Goal: Task Accomplishment & Management: Manage account settings

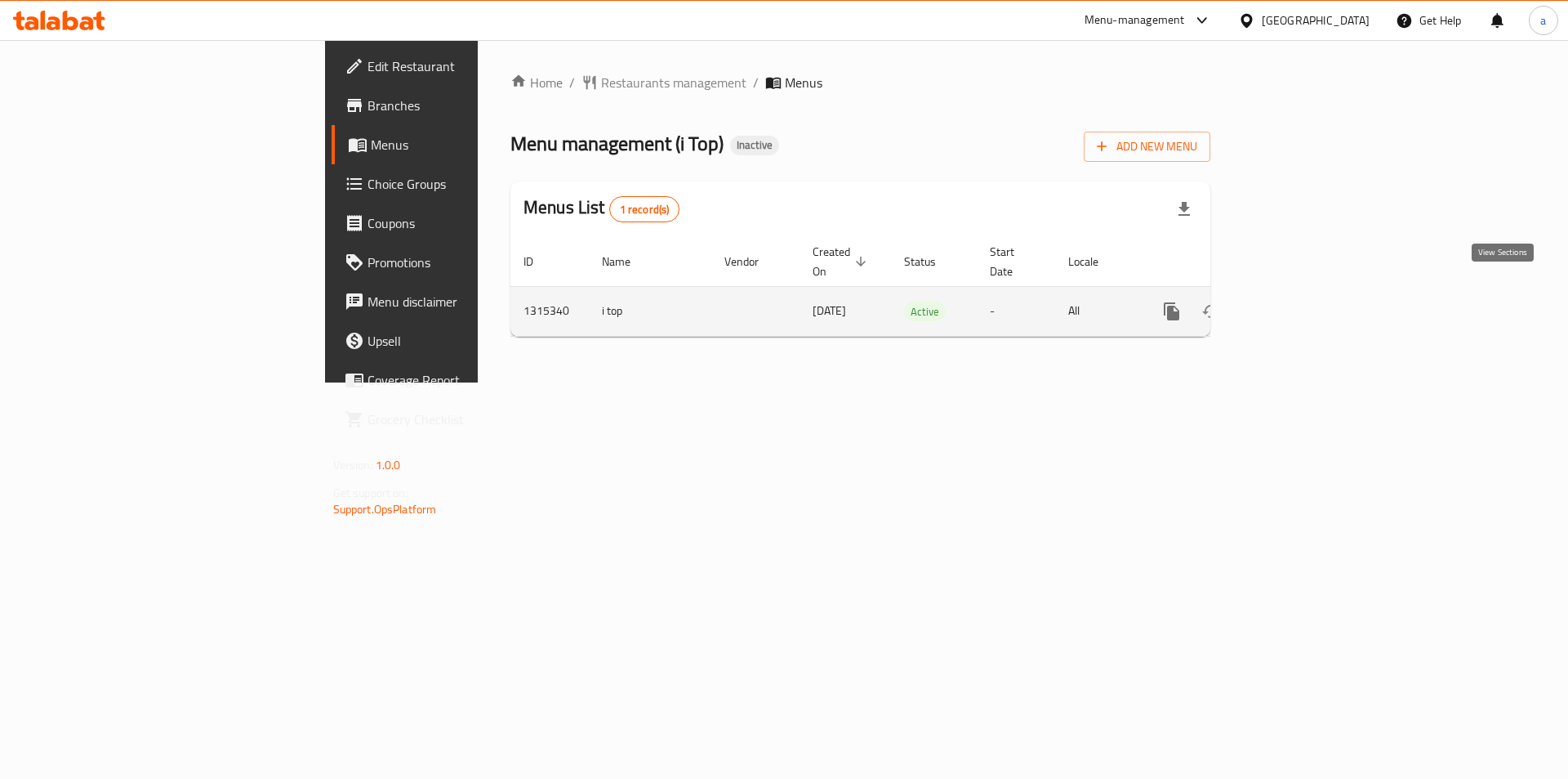
click at [1297, 304] on icon "enhanced table" at bounding box center [1290, 311] width 15 height 15
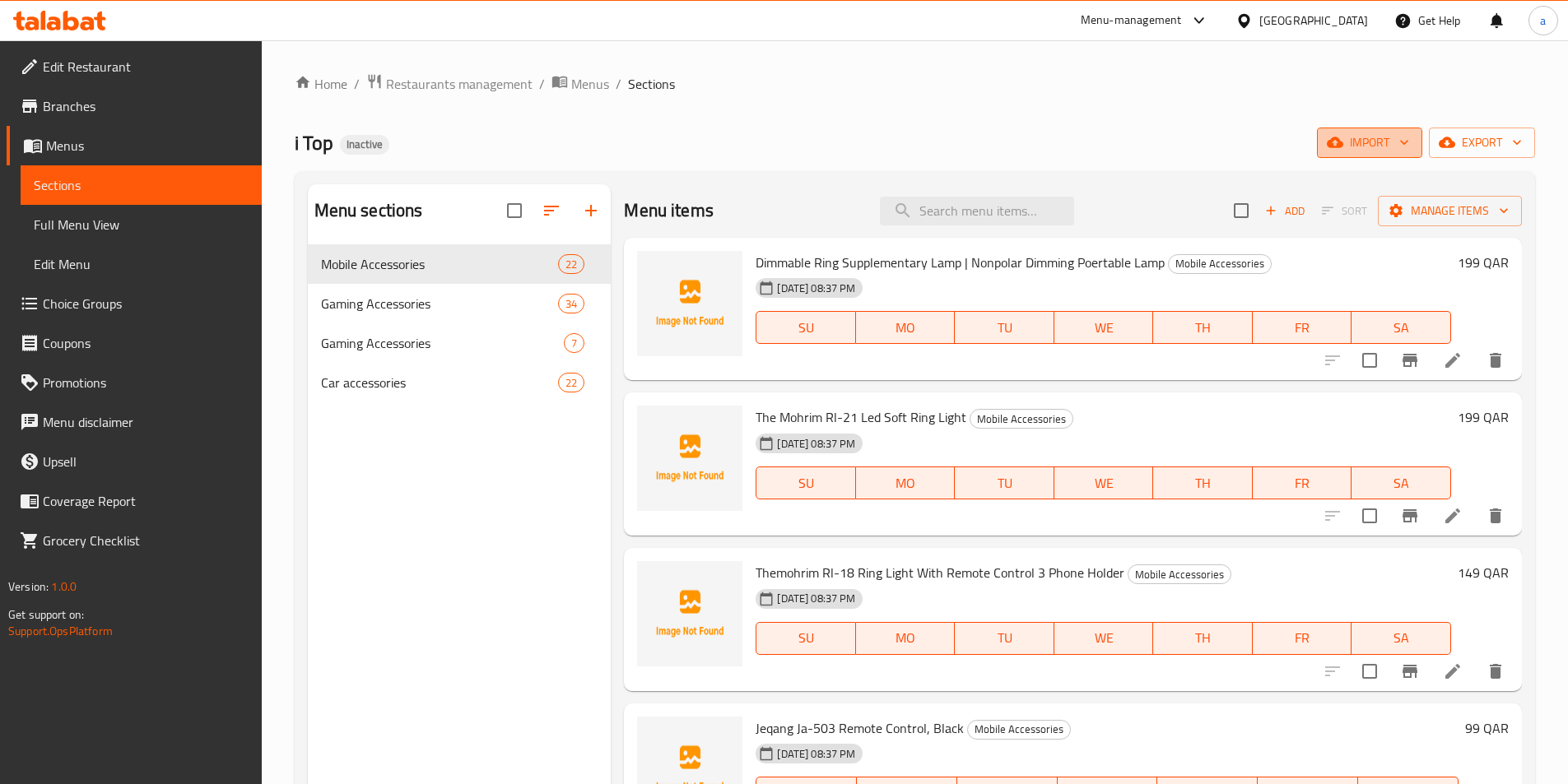
click at [1363, 154] on button "import" at bounding box center [1369, 142] width 105 height 30
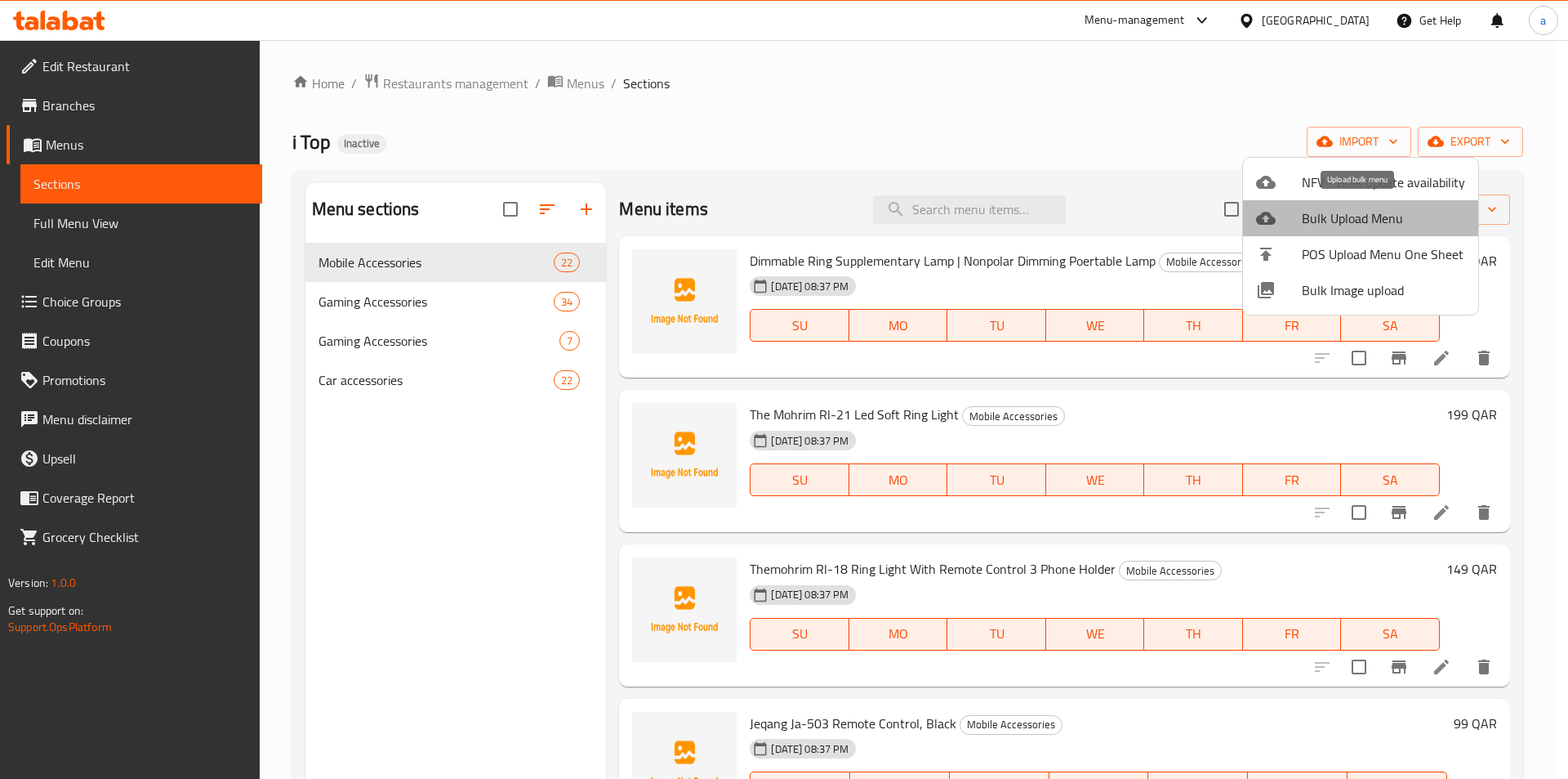
click at [1384, 215] on span "Bulk Upload Menu" at bounding box center [1384, 218] width 164 height 20
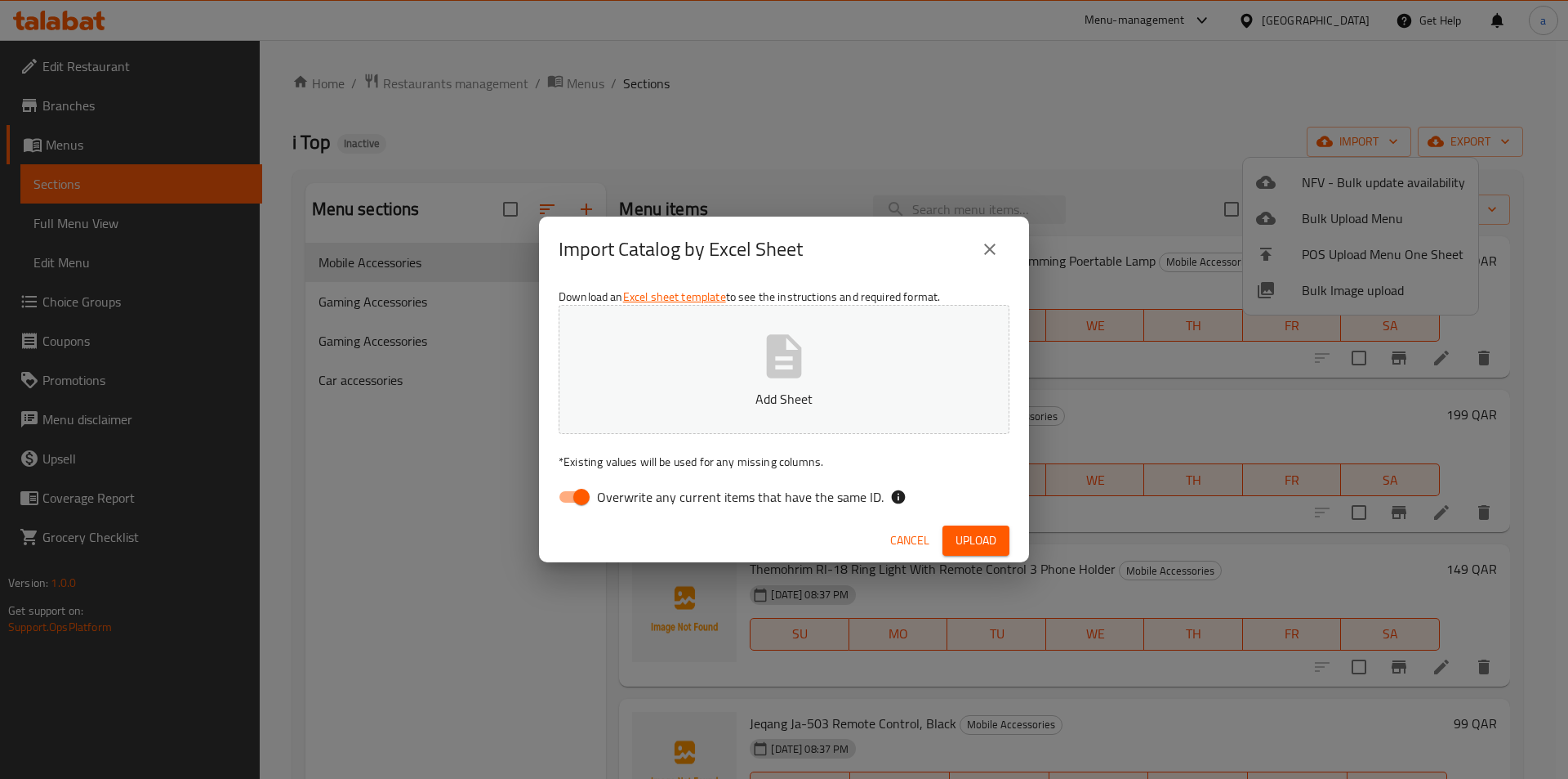
click at [728, 351] on button "Add Sheet" at bounding box center [784, 369] width 451 height 129
click at [587, 495] on input "Overwrite any current items that have the same ID." at bounding box center [581, 497] width 94 height 31
checkbox input "false"
click at [981, 536] on span "Upload" at bounding box center [976, 541] width 41 height 20
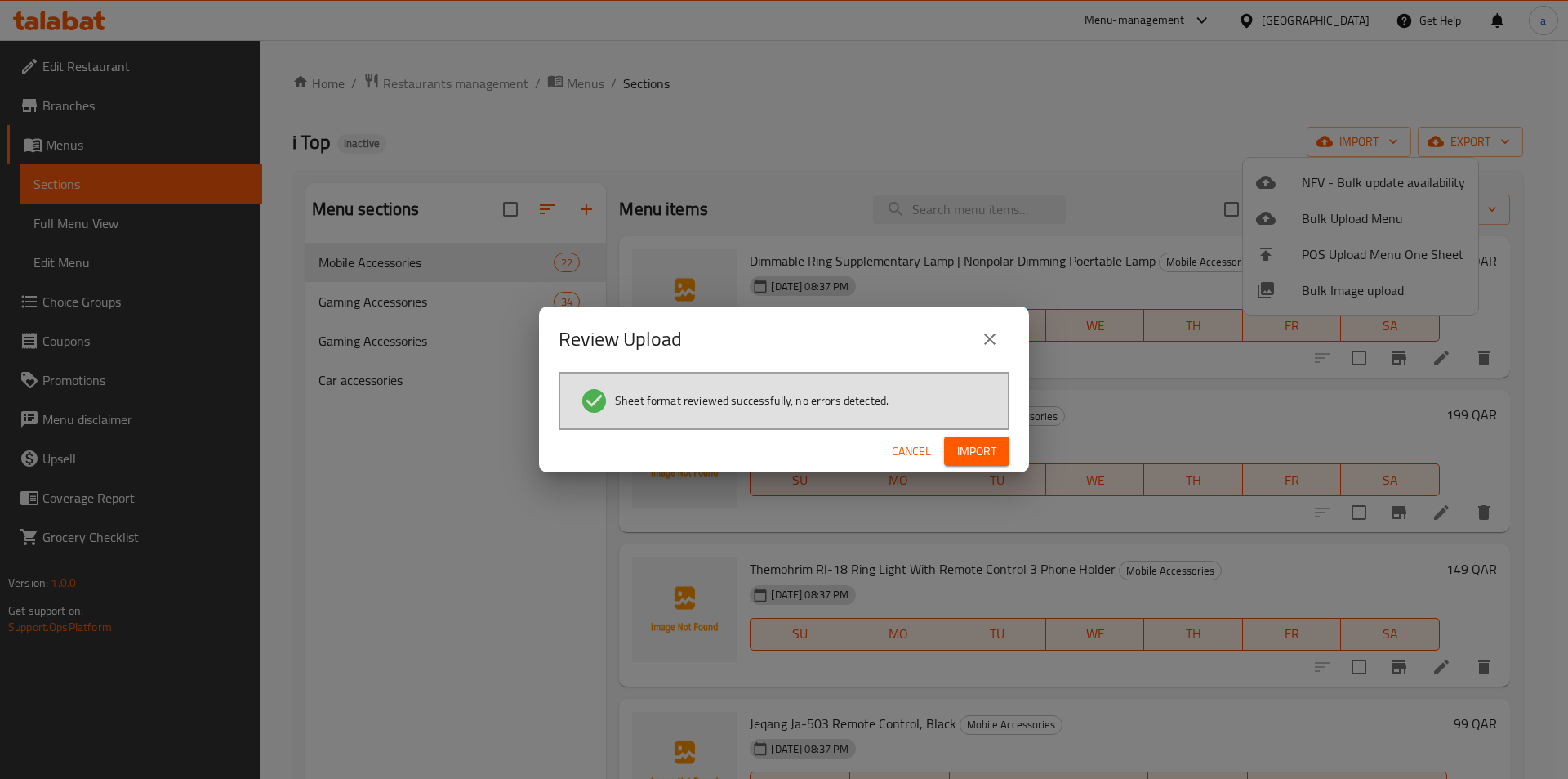
click at [984, 445] on span "Import" at bounding box center [977, 452] width 39 height 20
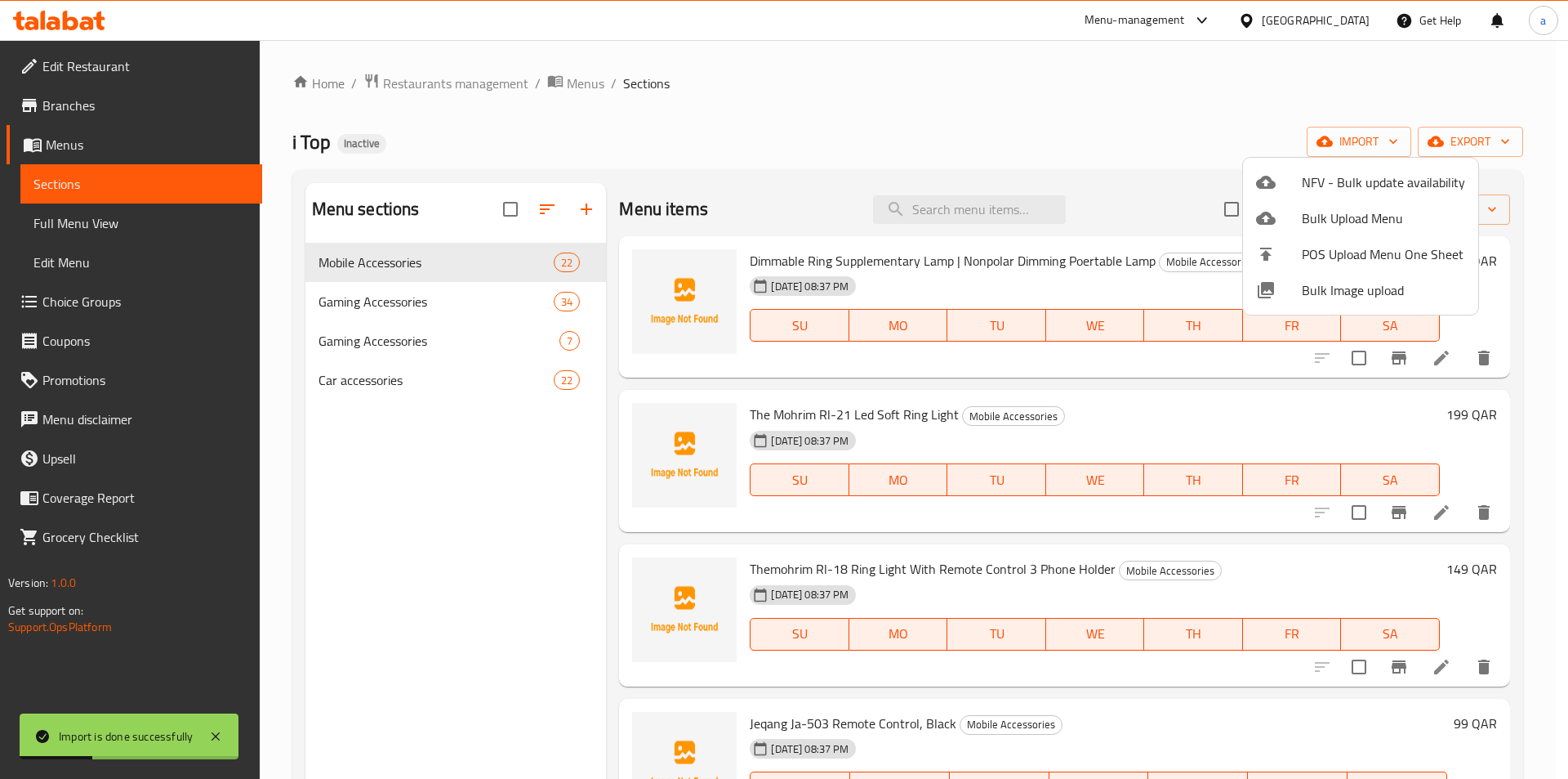
click at [139, 189] on div at bounding box center [784, 389] width 1568 height 779
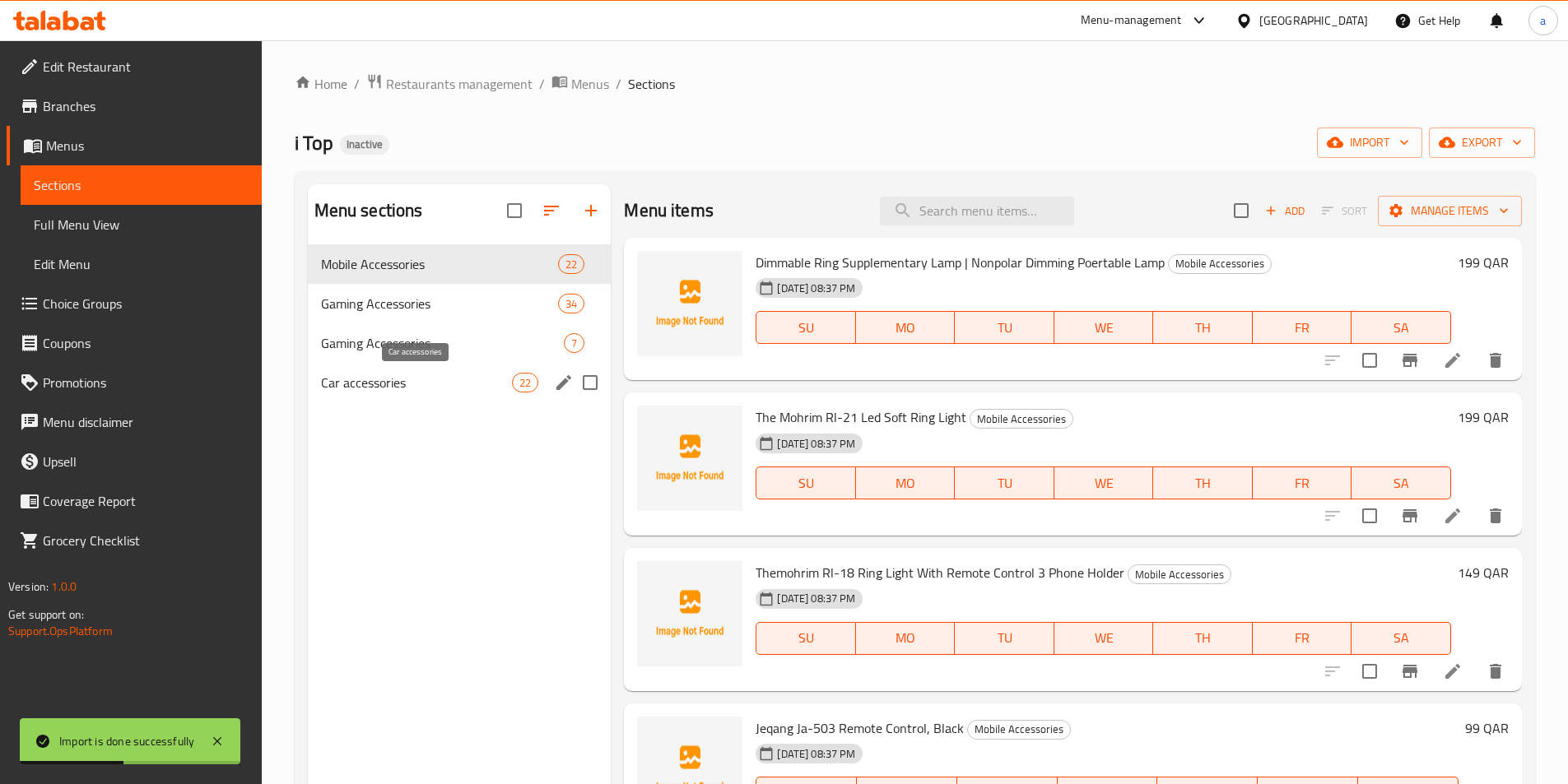
click at [424, 428] on div "Menu sections Mobile Accessories 22 Gaming Accessories 34 Gaming Accessories 7 …" at bounding box center [460, 575] width 304 height 784
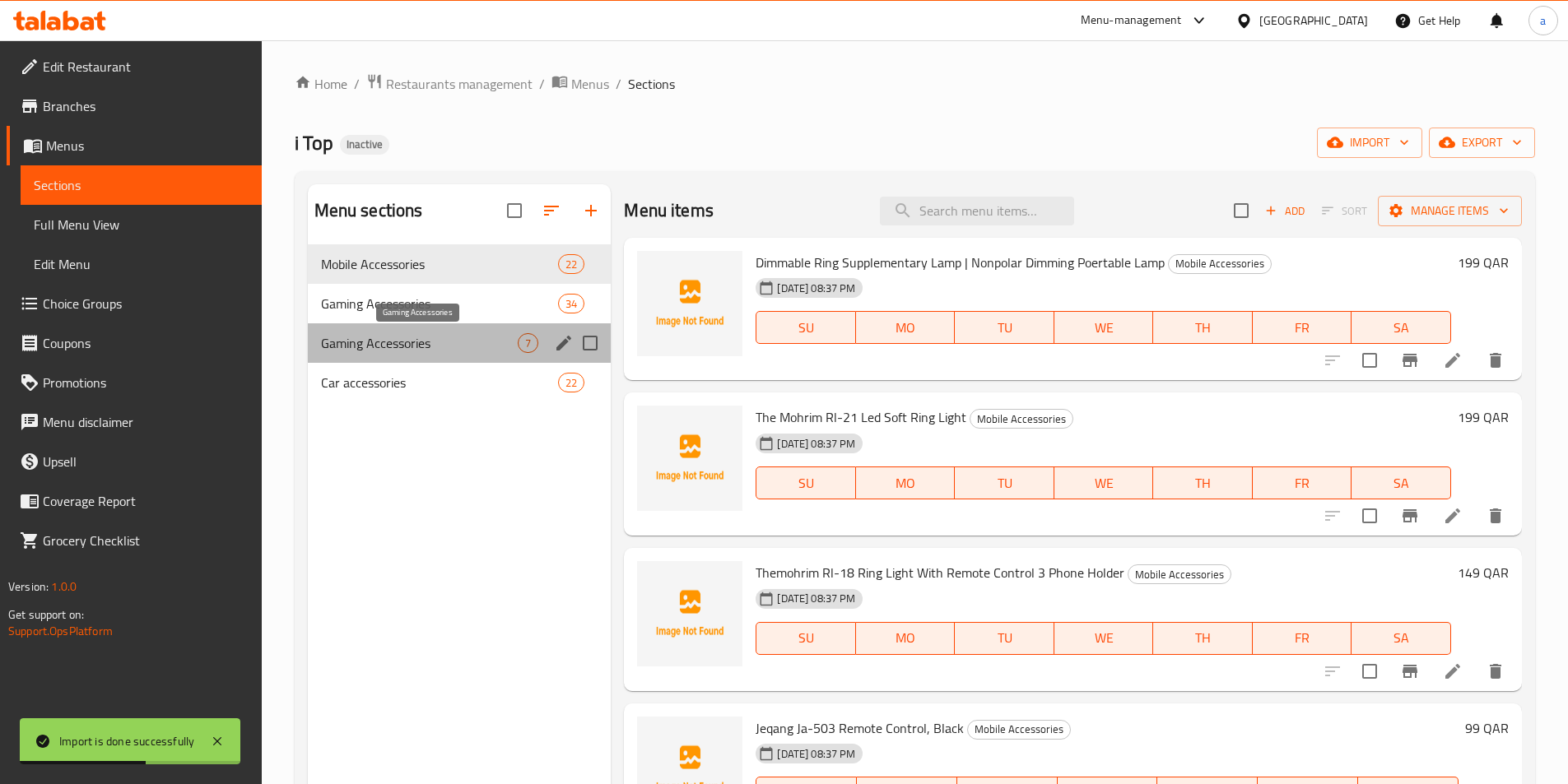
click at [359, 337] on span "Gaming Accessories" at bounding box center [420, 343] width 198 height 20
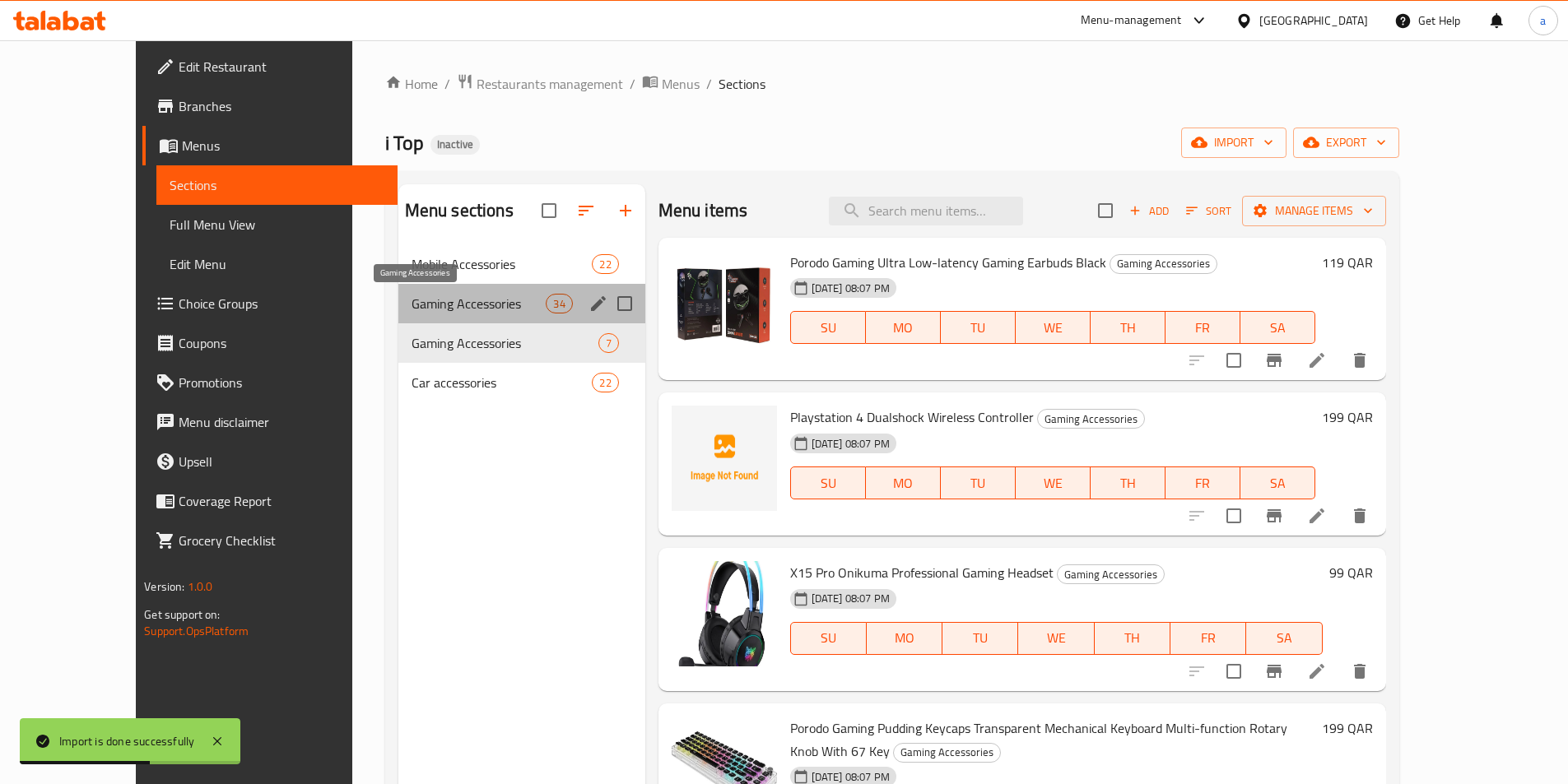
click at [412, 304] on span "Gaming Accessories" at bounding box center [479, 304] width 135 height 20
click at [405, 220] on h2 "Menu sections" at bounding box center [459, 210] width 109 height 25
click at [412, 264] on span "Mobile Accessories" at bounding box center [503, 264] width 181 height 20
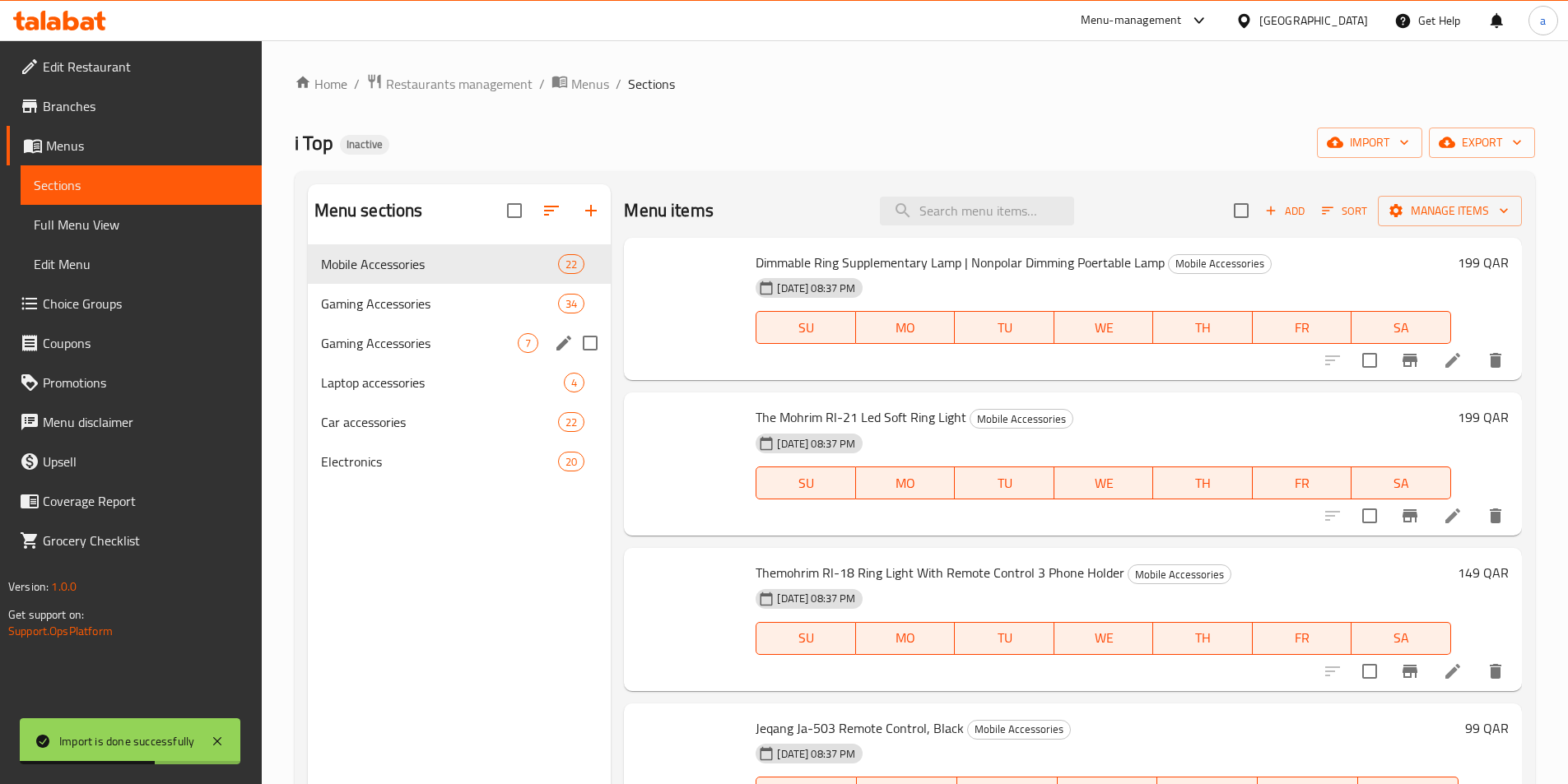
click at [351, 469] on span "Electronics" at bounding box center [440, 462] width 238 height 20
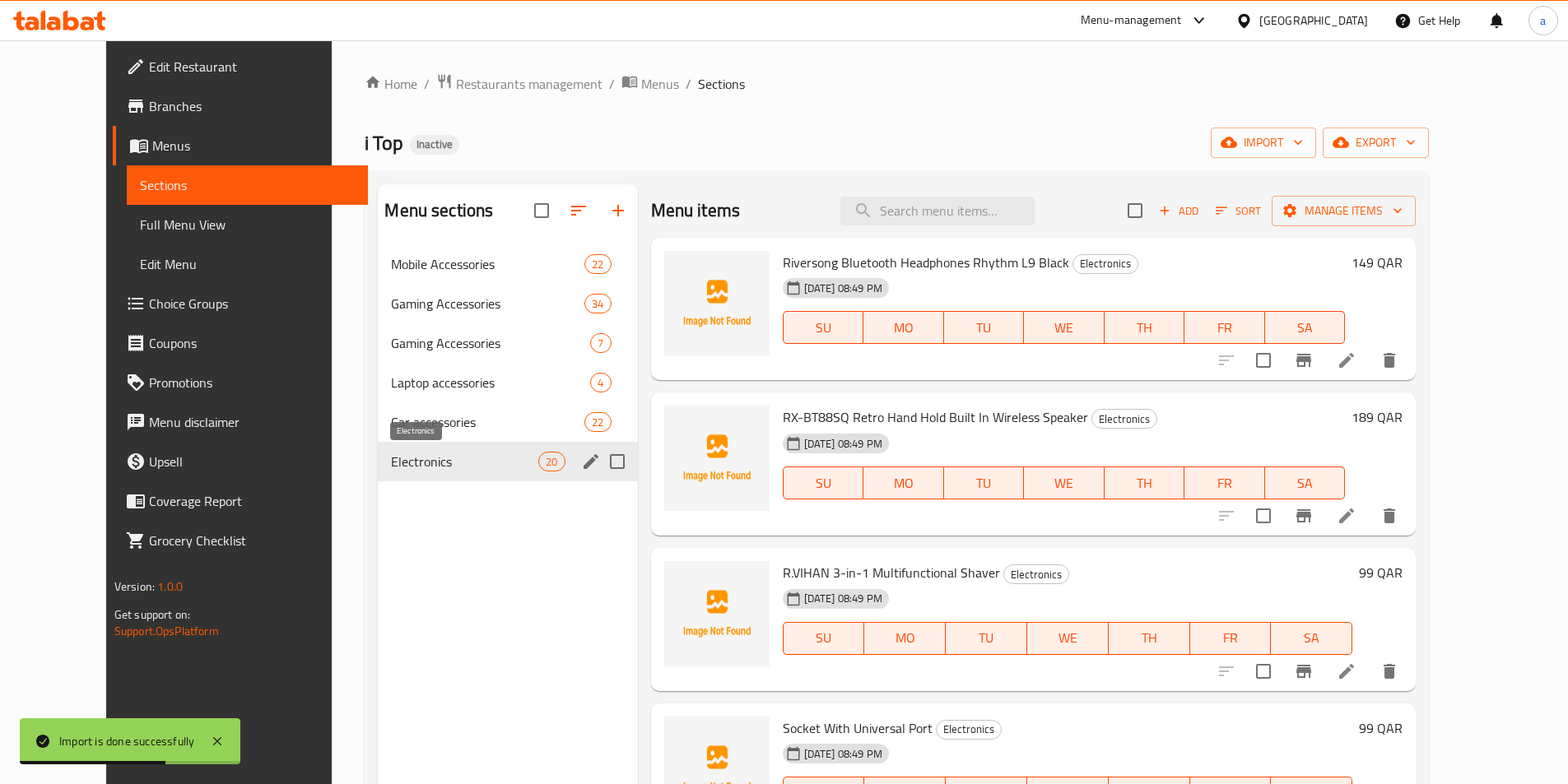
click at [391, 457] on span "Electronics" at bounding box center [464, 462] width 147 height 20
click at [388, 438] on div "Car accessories 22" at bounding box center [507, 422] width 259 height 39
click at [419, 477] on div "Electronics 20" at bounding box center [507, 461] width 259 height 39
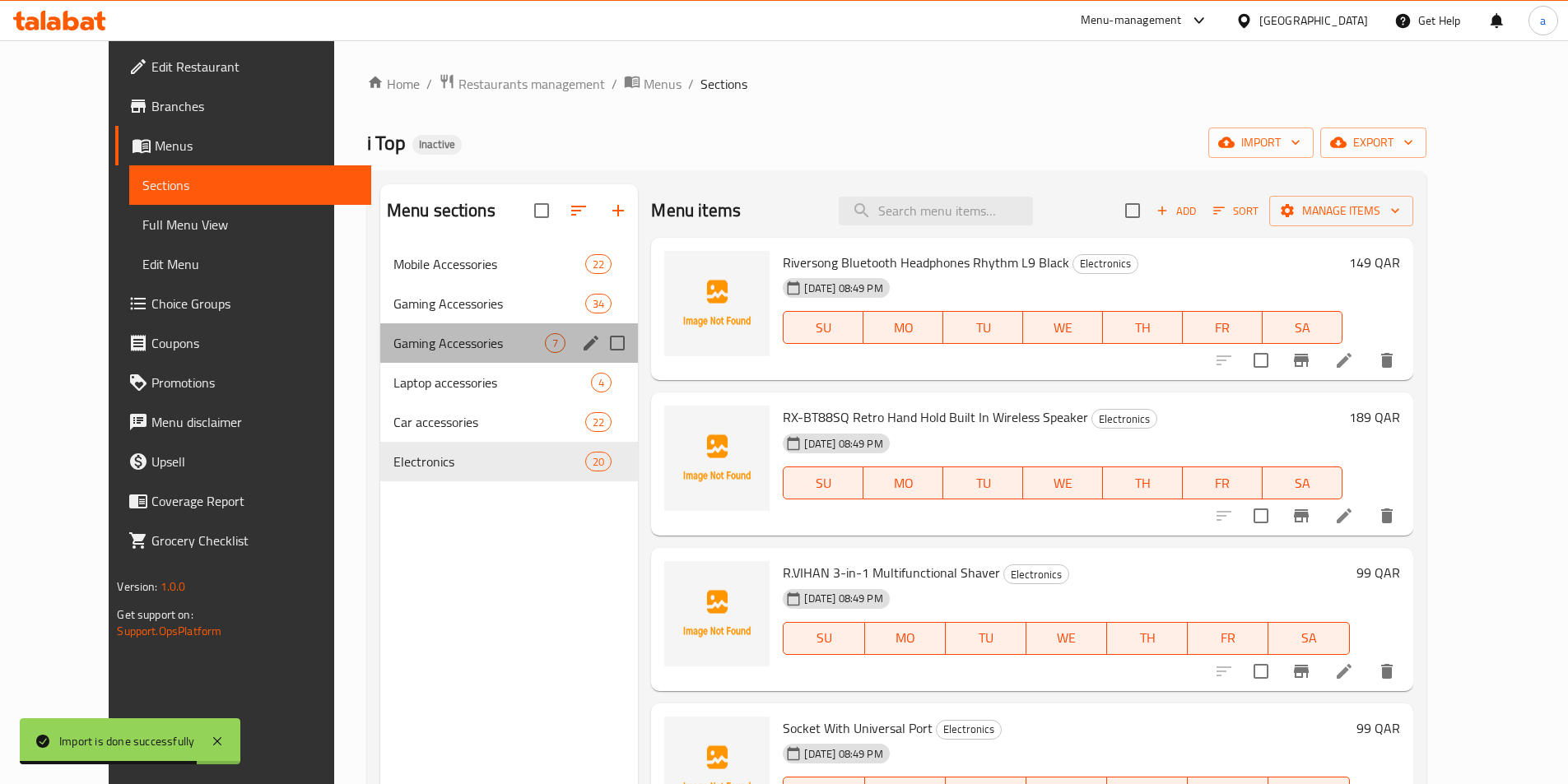
click at [398, 360] on div "Gaming Accessories 7" at bounding box center [509, 342] width 258 height 39
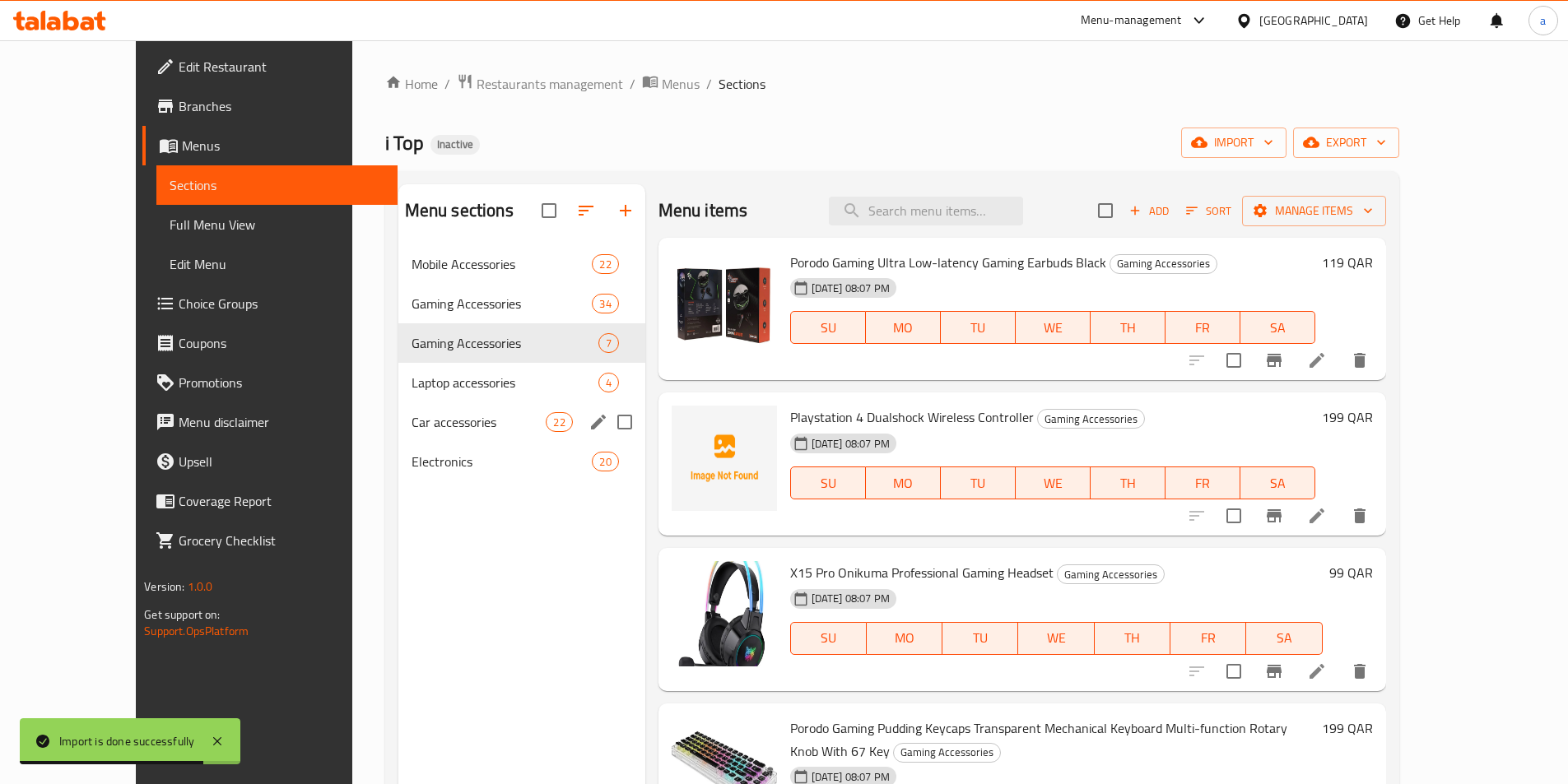
click at [398, 435] on div "Car accessories 22" at bounding box center [522, 422] width 247 height 39
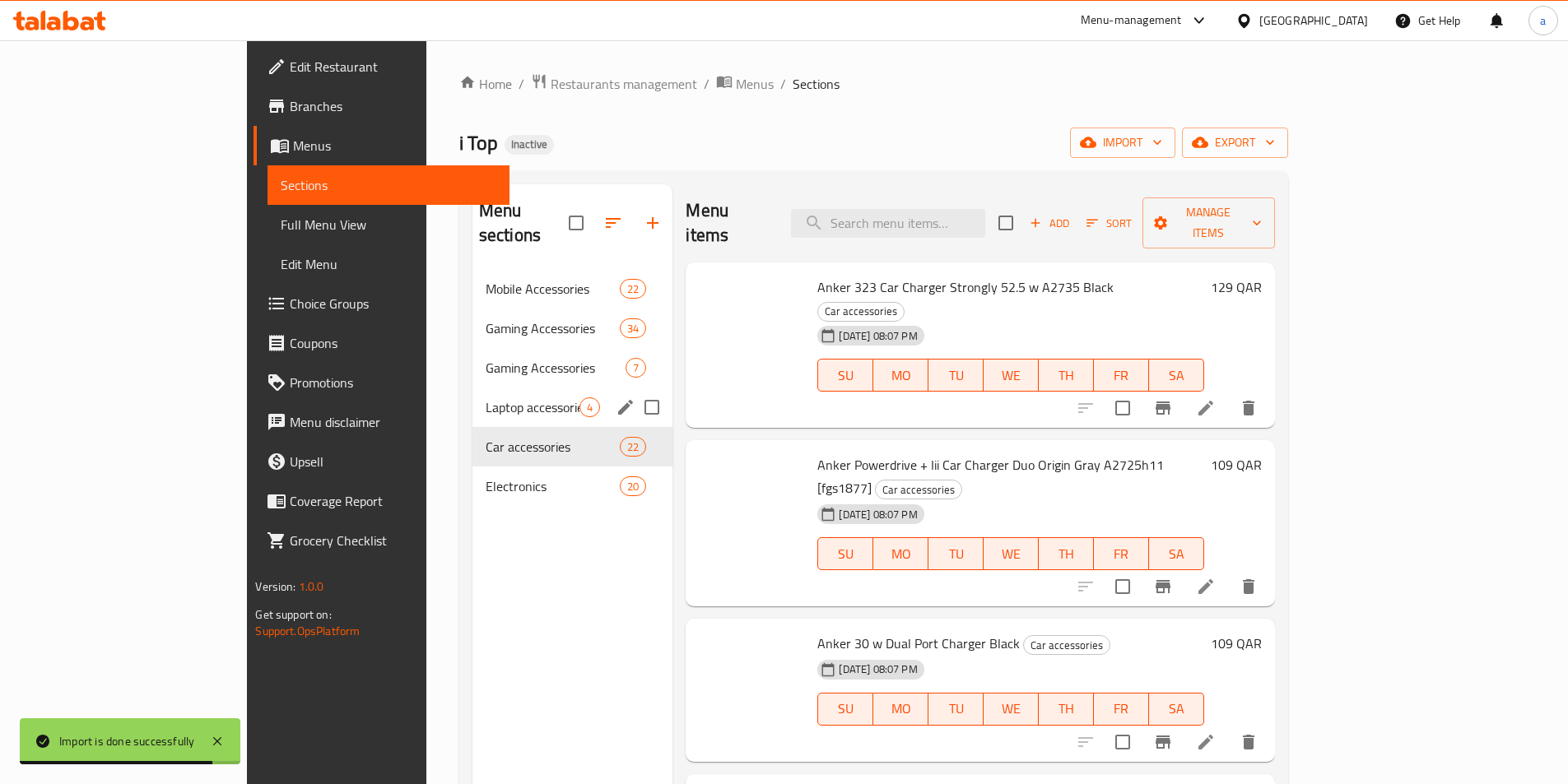
click at [486, 397] on span "Laptop accessories" at bounding box center [533, 407] width 94 height 20
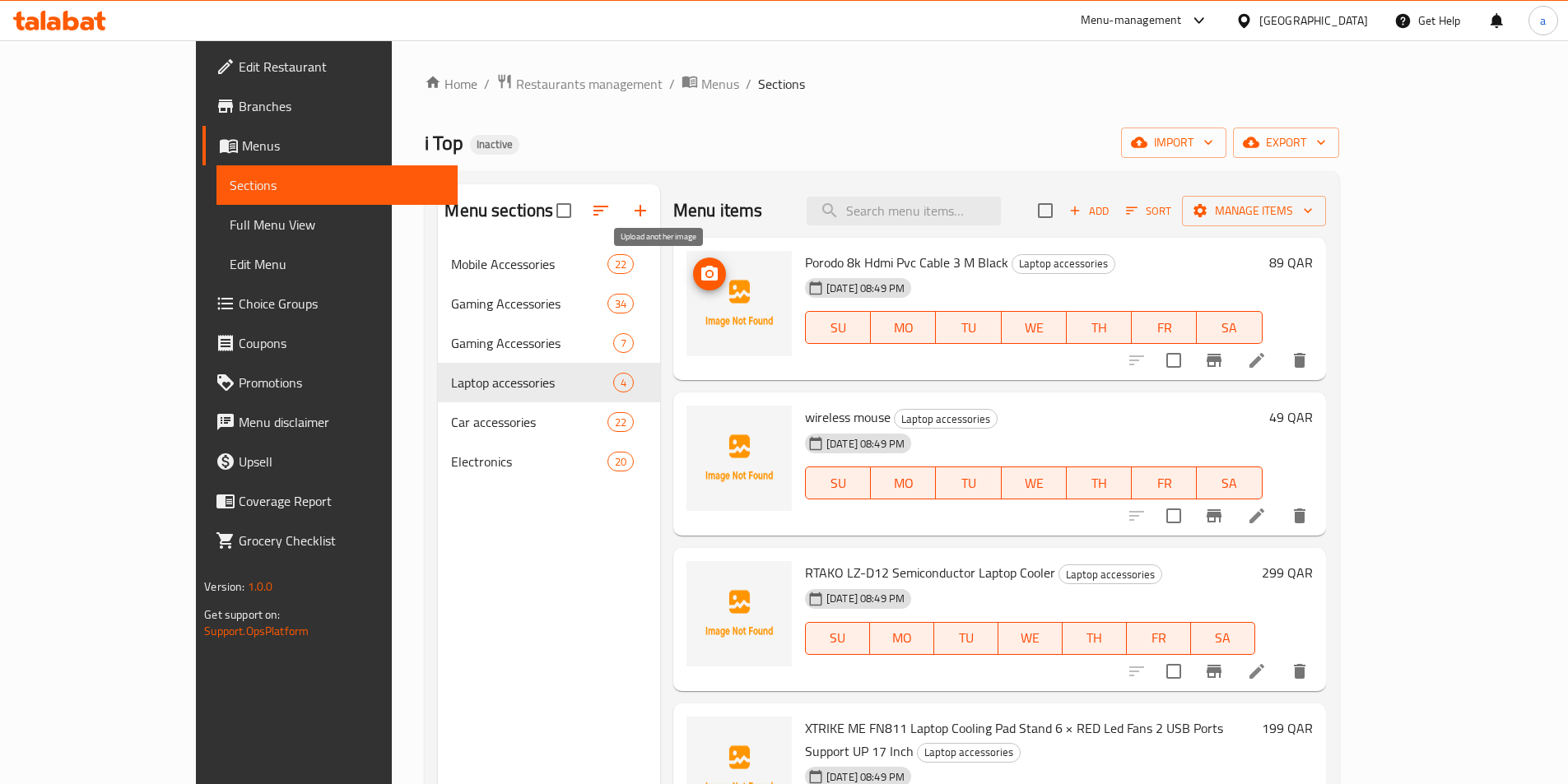
click at [701, 280] on icon "upload picture" at bounding box center [709, 273] width 16 height 15
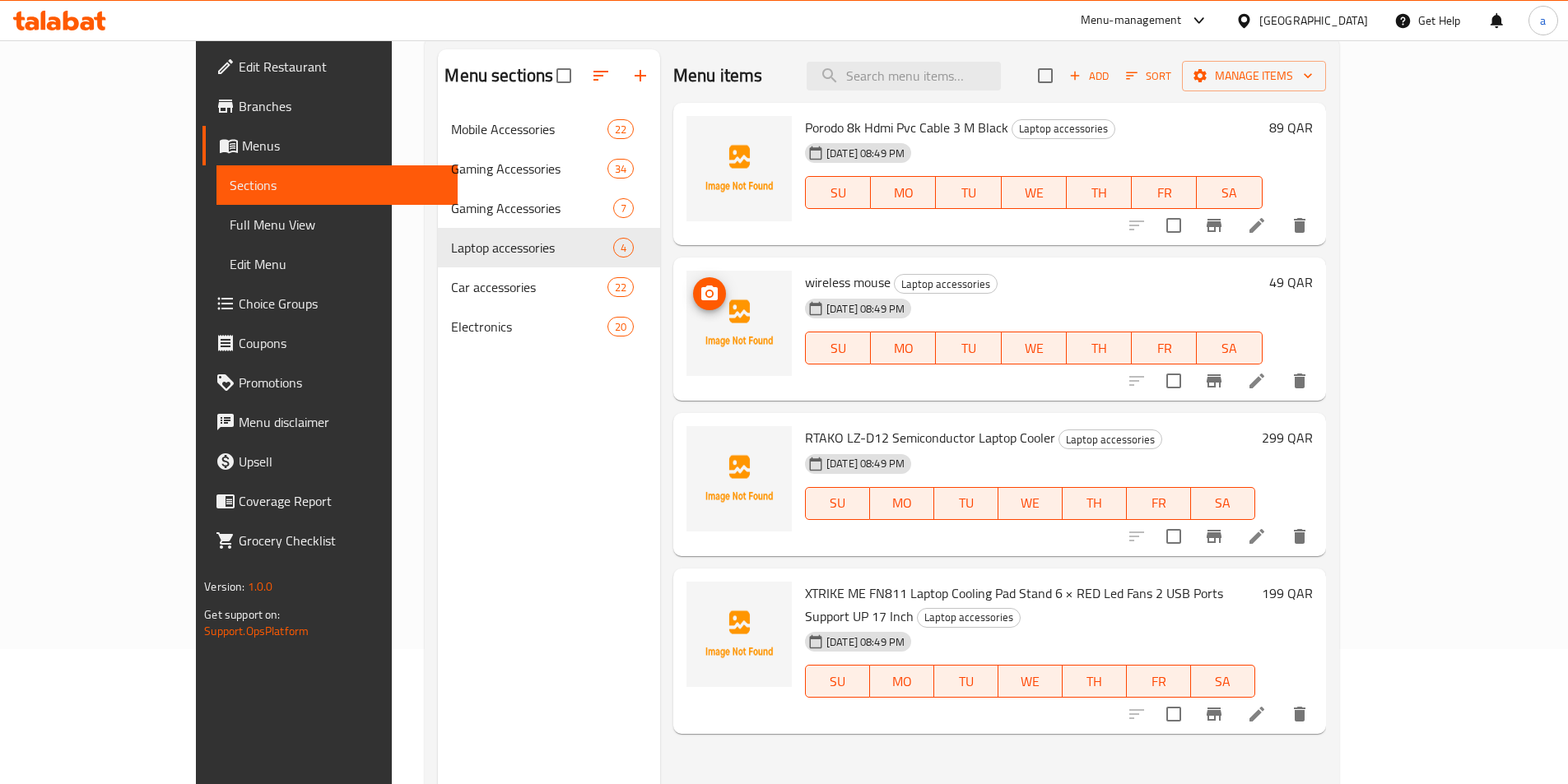
scroll to position [82, 0]
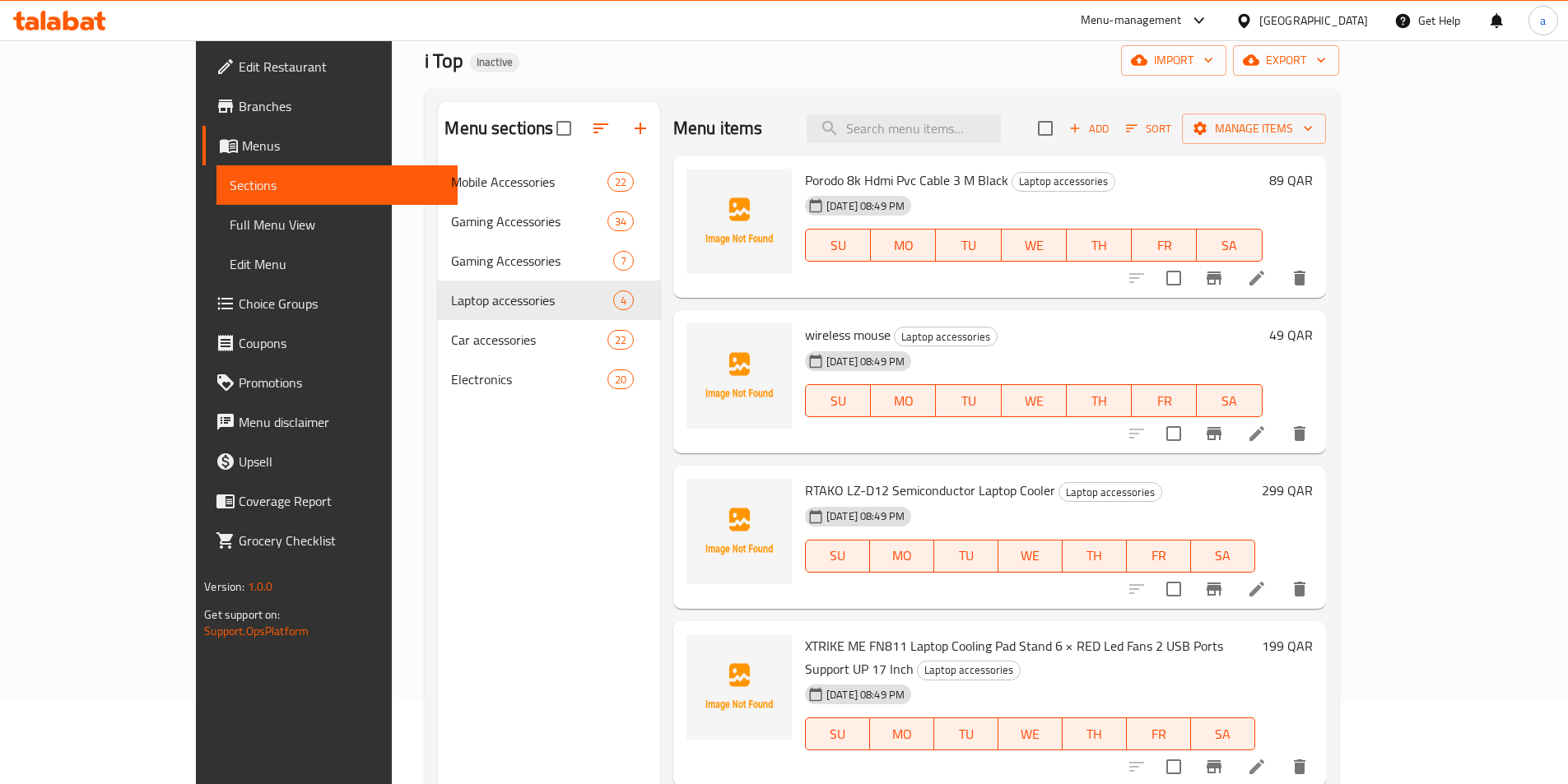
drag, startPoint x: 65, startPoint y: 219, endPoint x: 79, endPoint y: 233, distance: 19.8
click at [230, 219] on span "Full Menu View" at bounding box center [337, 225] width 215 height 20
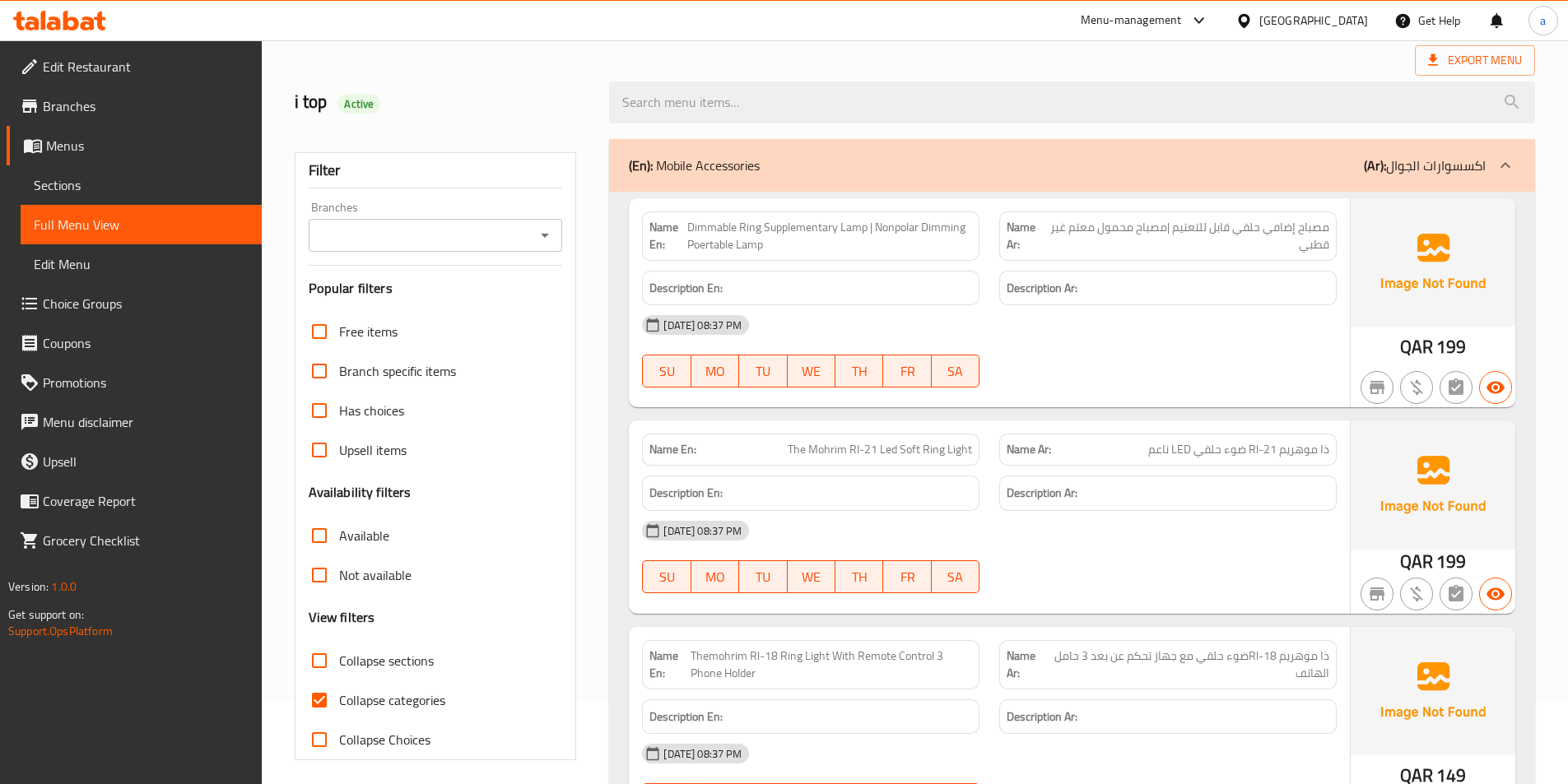
click at [784, 167] on div "(En): Mobile Accessories (Ar): اكسسوارات الجوال" at bounding box center [1057, 166] width 857 height 20
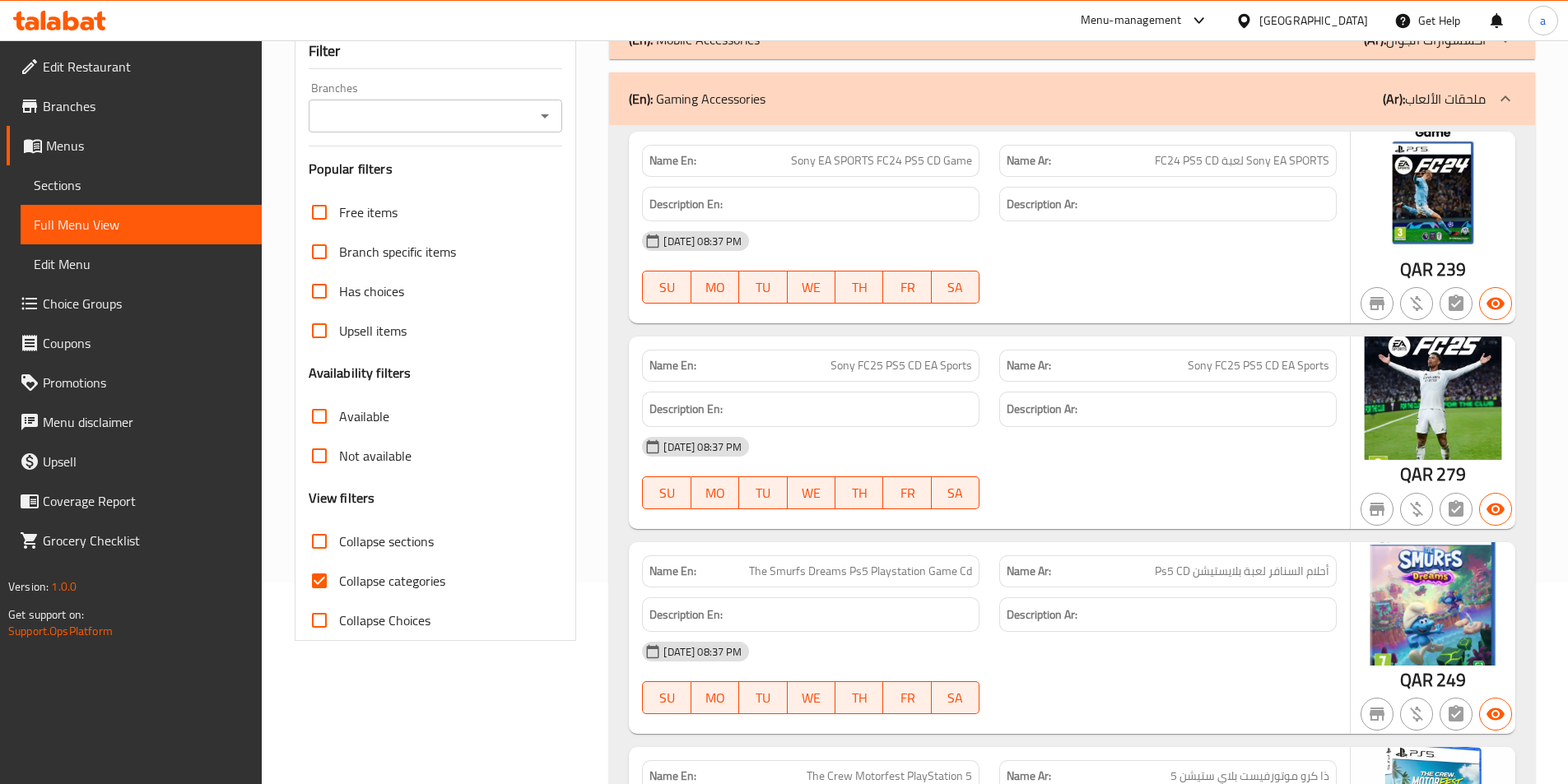
scroll to position [82, 0]
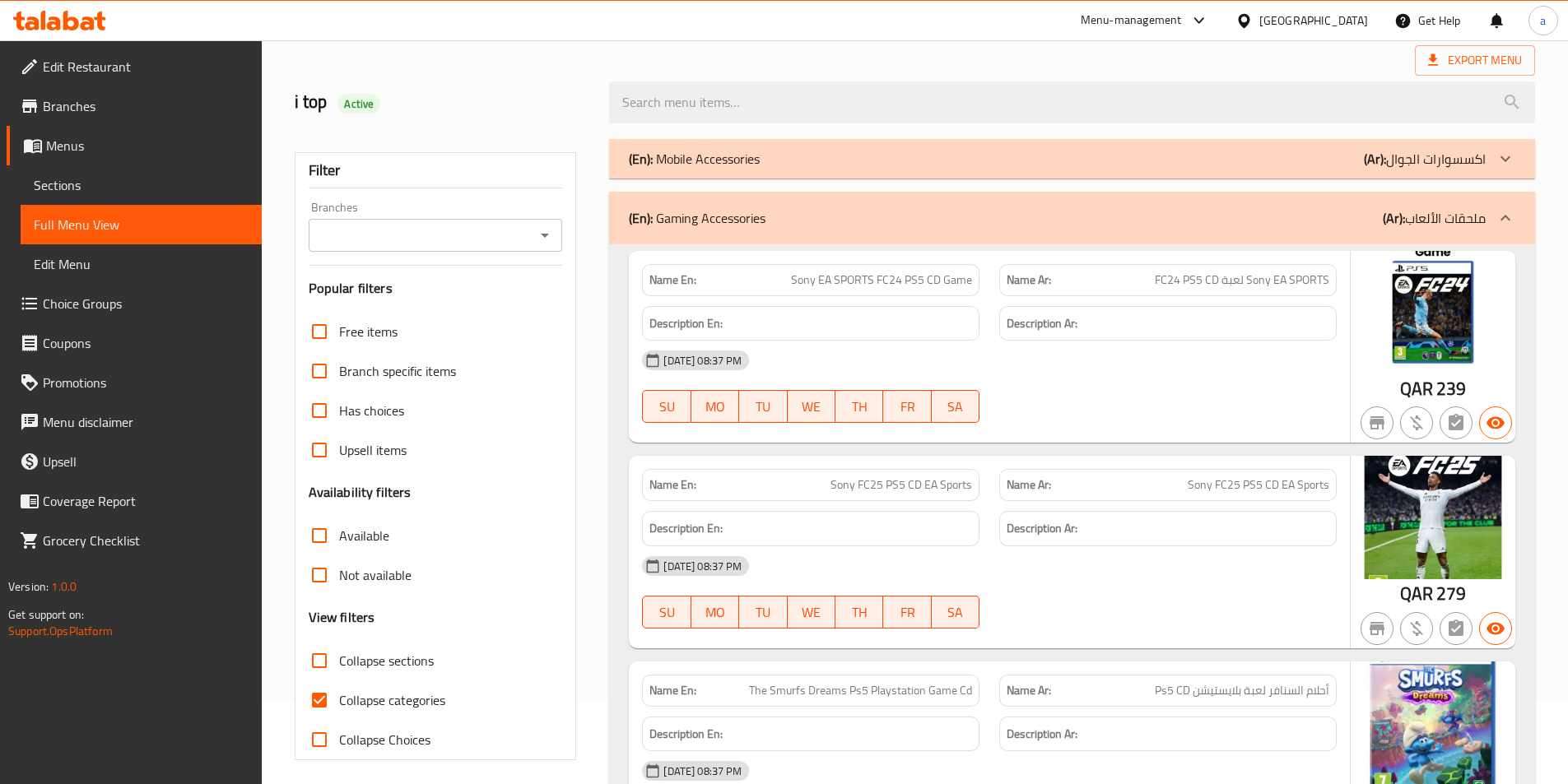
click at [1485, 225] on p "(Ar): ملحقات الألعاب" at bounding box center [1434, 218] width 103 height 20
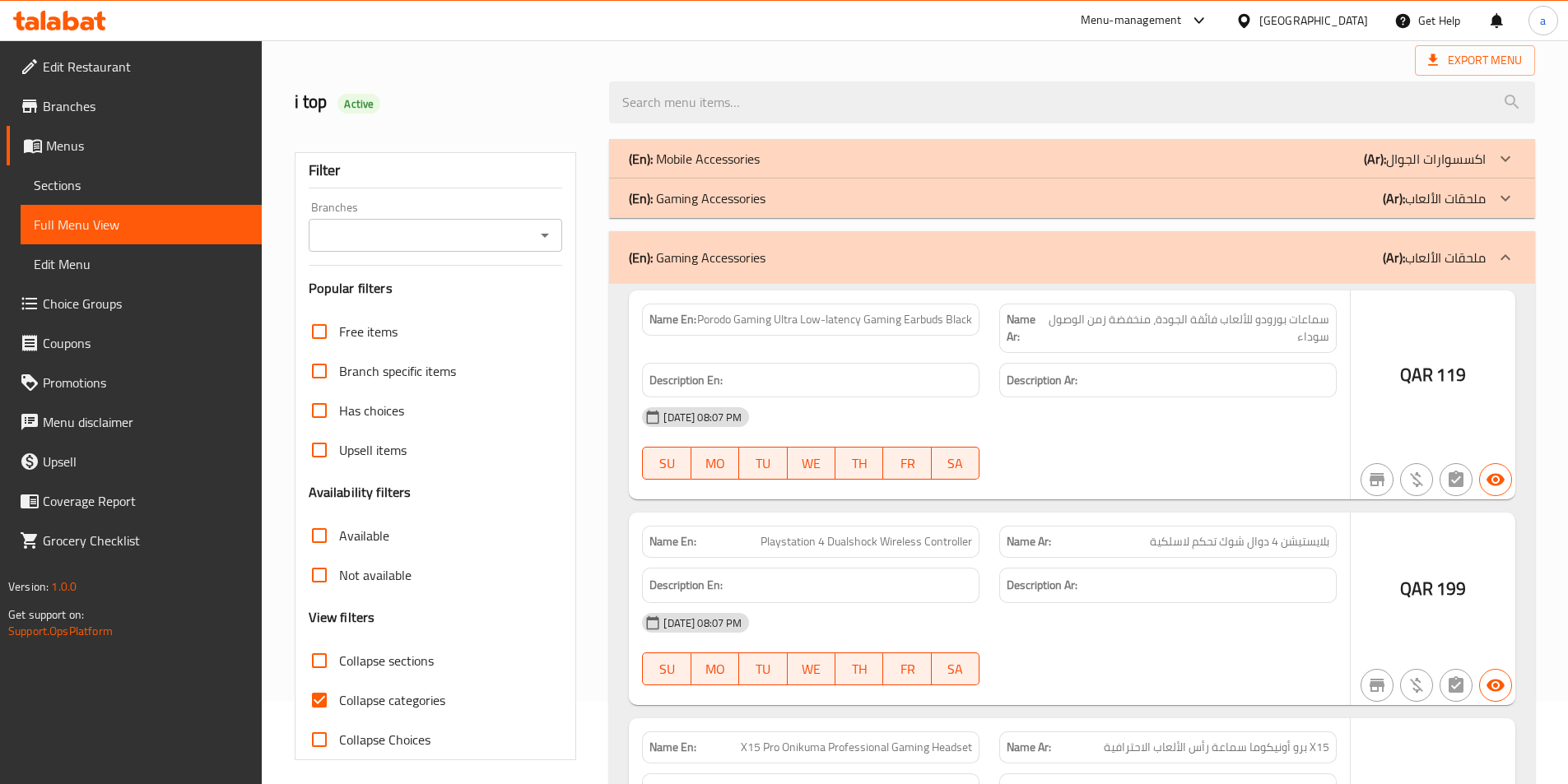
click at [317, 702] on input "Collapse categories" at bounding box center [319, 700] width 39 height 39
checkbox input "false"
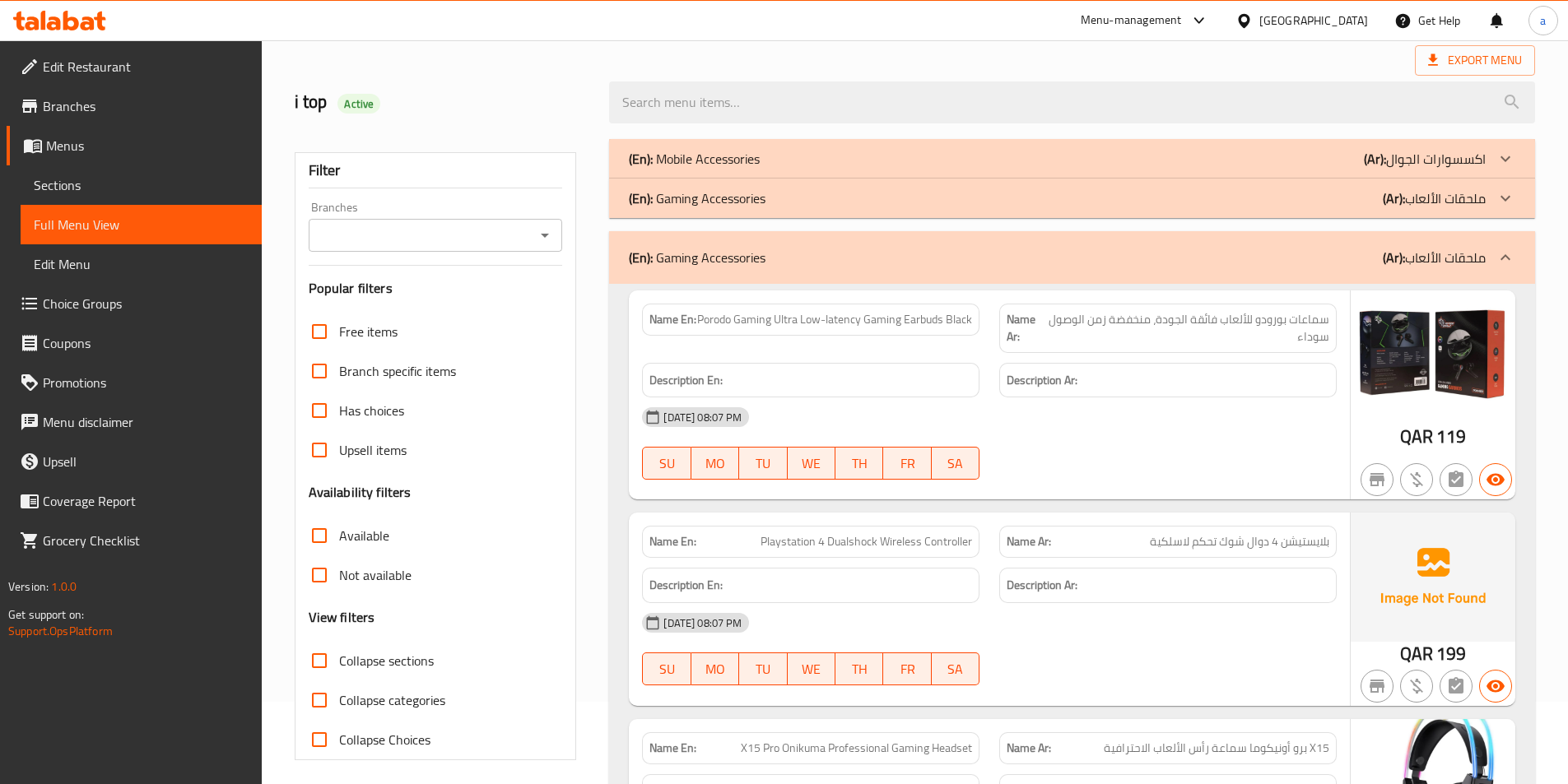
click at [1457, 264] on p "(Ar): ملحقات الألعاب" at bounding box center [1434, 258] width 103 height 20
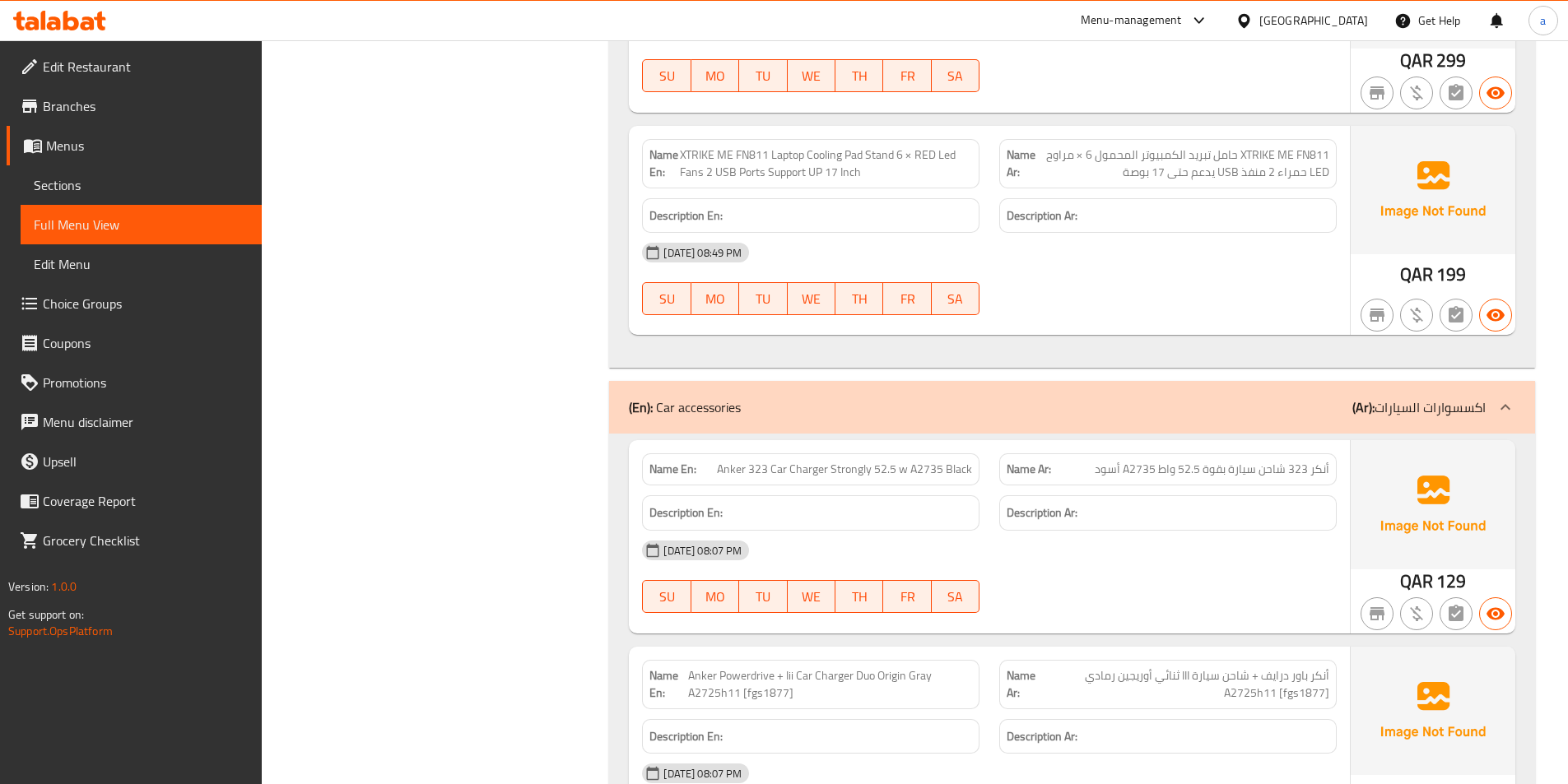
scroll to position [905, 0]
click at [1359, 413] on b "(Ar):" at bounding box center [1363, 406] width 22 height 25
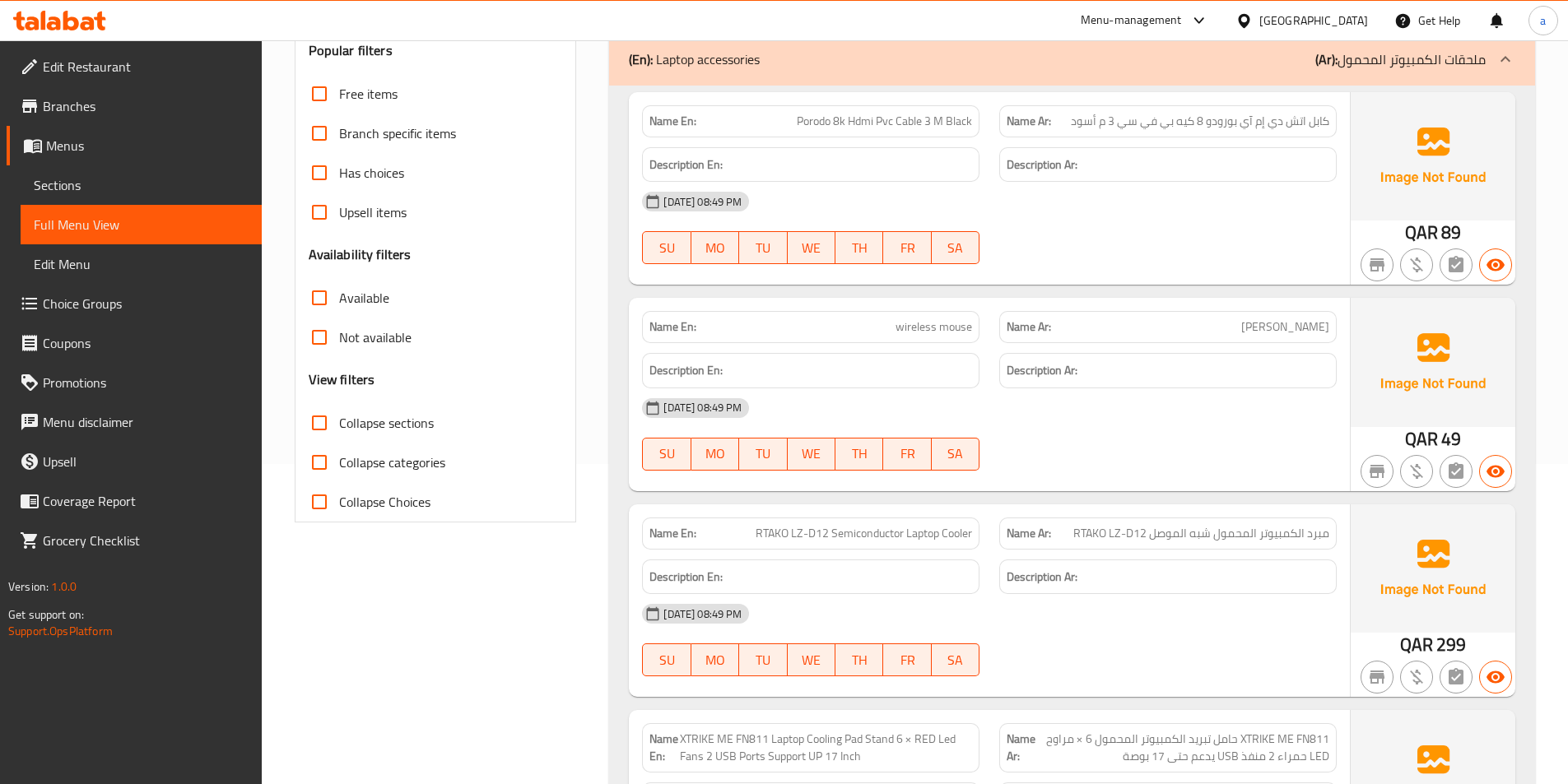
scroll to position [329, 0]
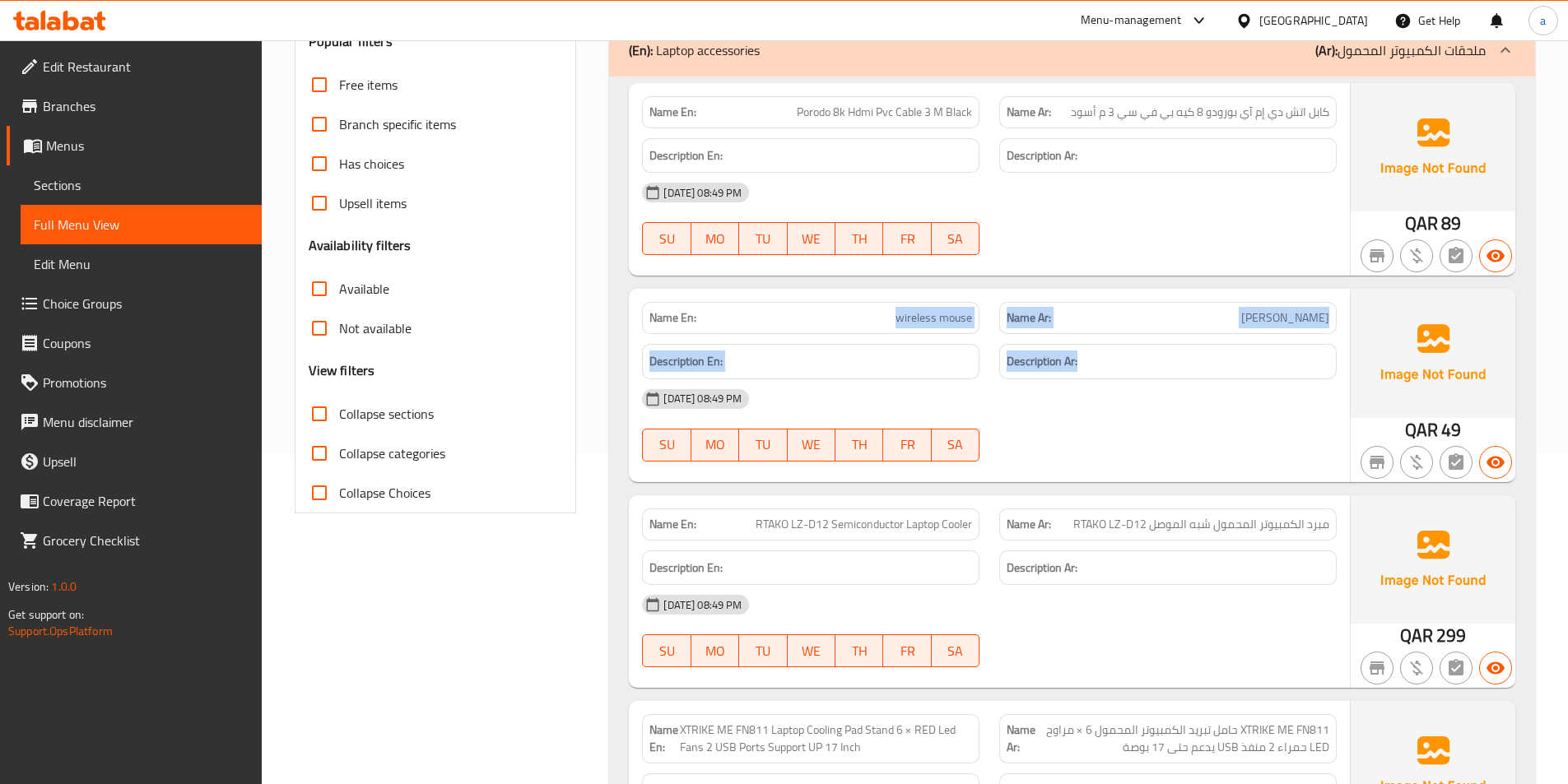
drag, startPoint x: 893, startPoint y: 315, endPoint x: 1249, endPoint y: 347, distance: 357.4
click at [1289, 351] on div "Name En: wireless mouse Name Ar: [PERSON_NAME] Description En: Description Ar: …" at bounding box center [989, 385] width 721 height 192
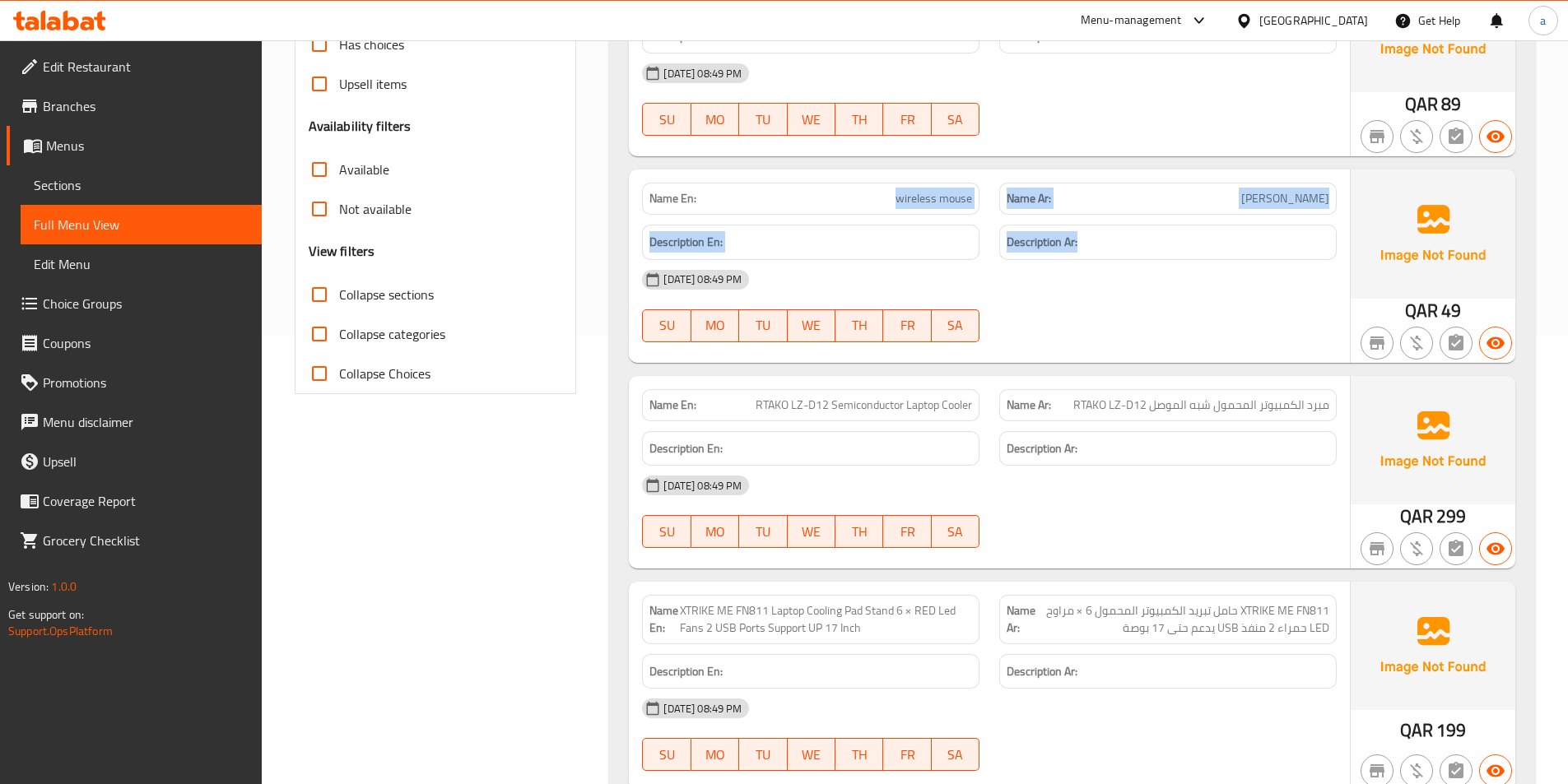
scroll to position [493, 0]
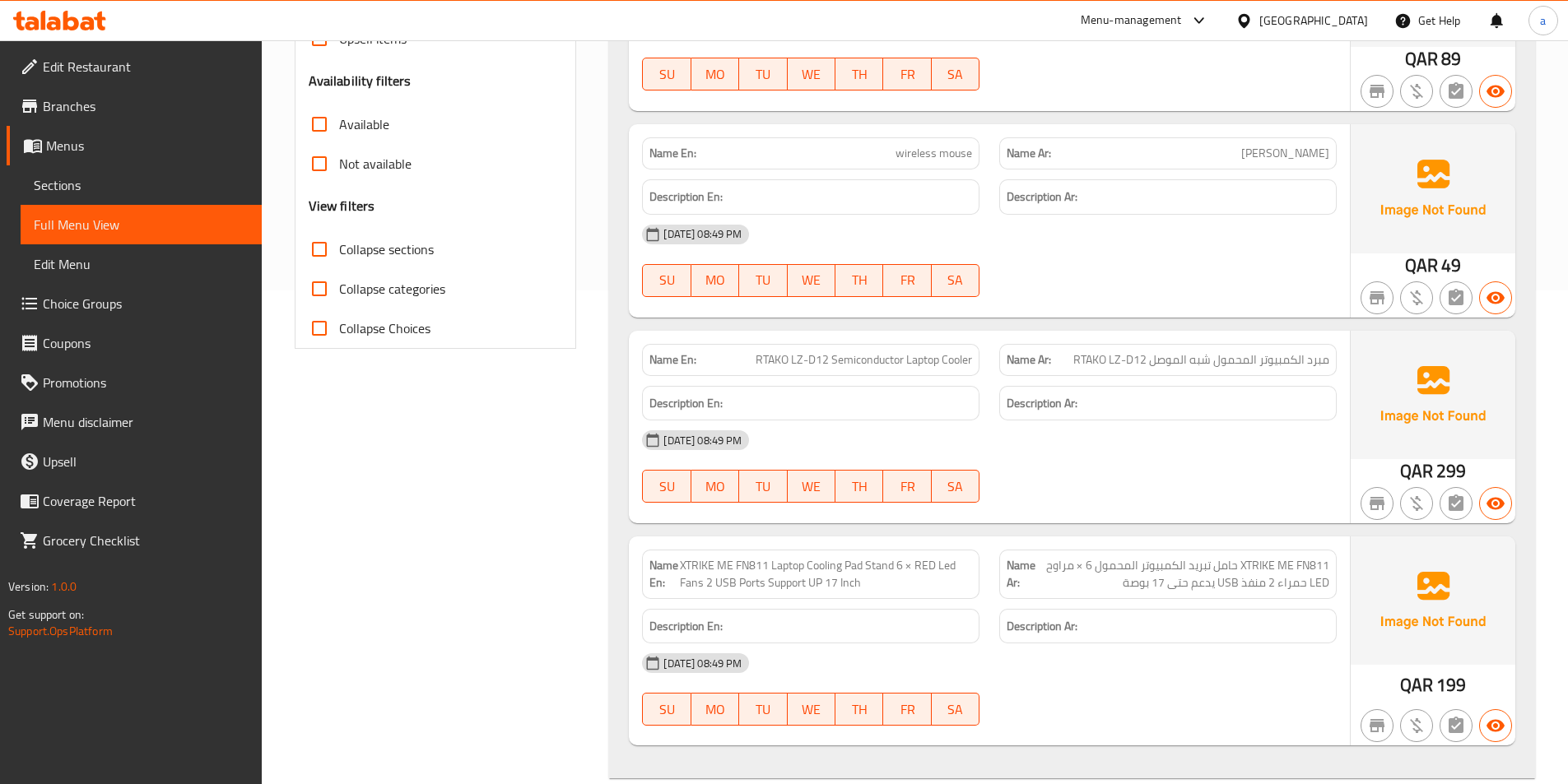
click at [1272, 276] on div "[DATE] 08:49 PM SU MO TU WE TH FR SA" at bounding box center [989, 261] width 714 height 92
drag, startPoint x: 1080, startPoint y: 364, endPoint x: 1329, endPoint y: 367, distance: 249.0
click at [1329, 367] on div "Name Ar: مبرد الكمبيوتر المحمول شبه الموصل RTAKO LZ-D12" at bounding box center [1168, 360] width 338 height 32
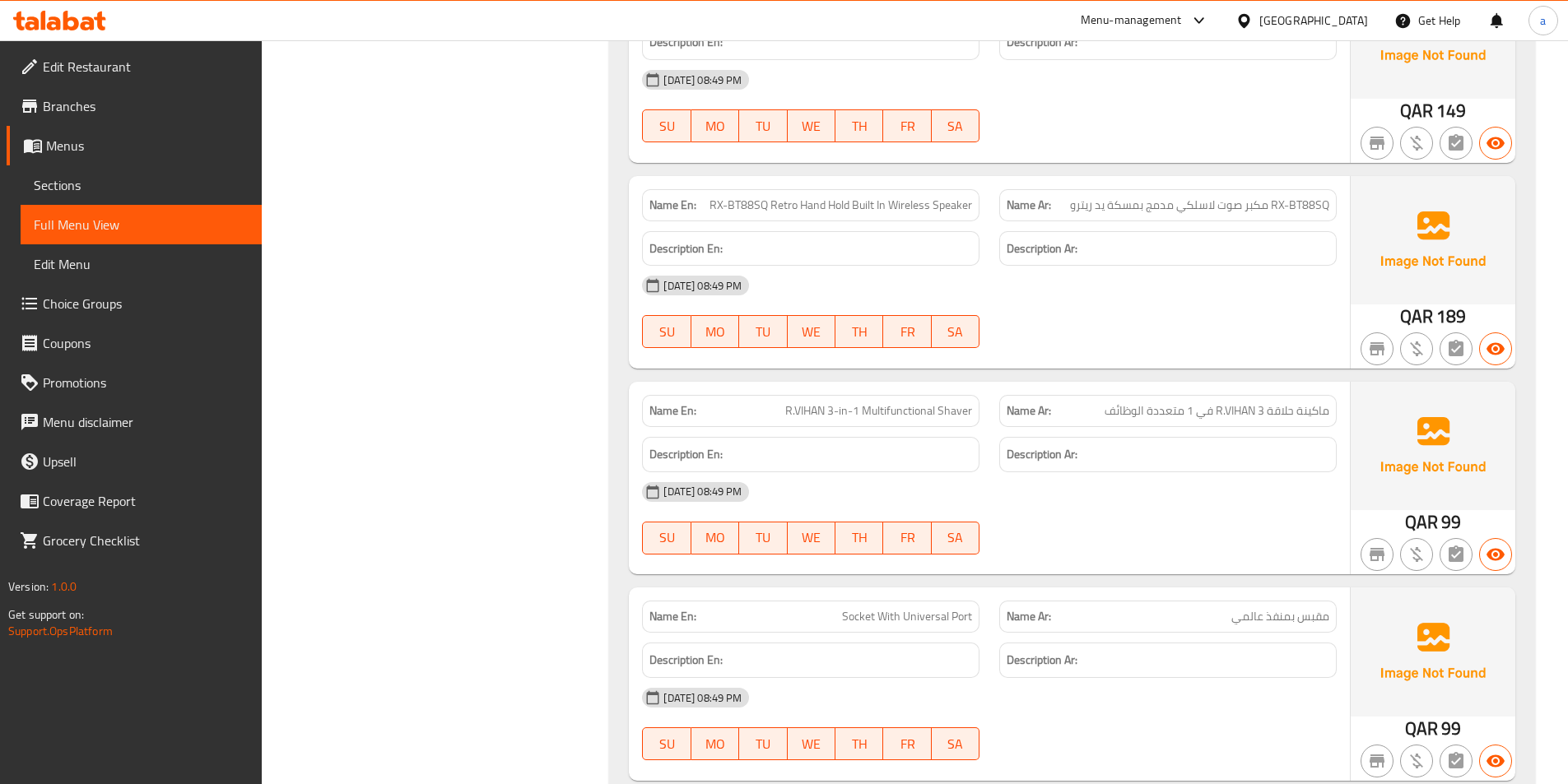
scroll to position [1399, 0]
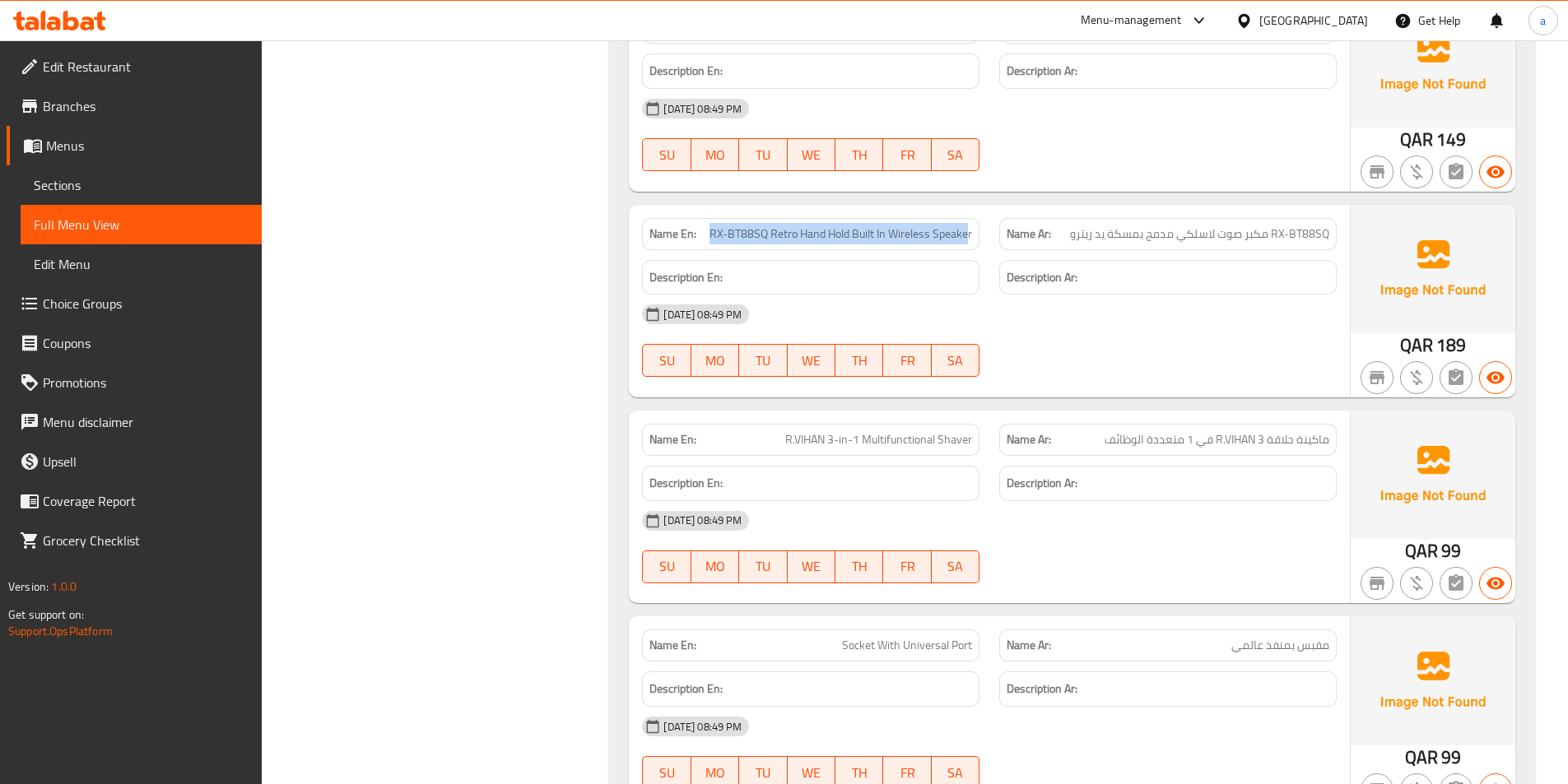
drag, startPoint x: 708, startPoint y: 235, endPoint x: 969, endPoint y: 241, distance: 261.1
click at [969, 241] on p "Name En: RX-BT88SQ Retro Hand Hold Built In Wireless Speaker" at bounding box center [810, 233] width 322 height 17
click at [968, 238] on span "RX-BT88SQ Retro Hand Hold Built In Wireless Speaker" at bounding box center [840, 233] width 263 height 17
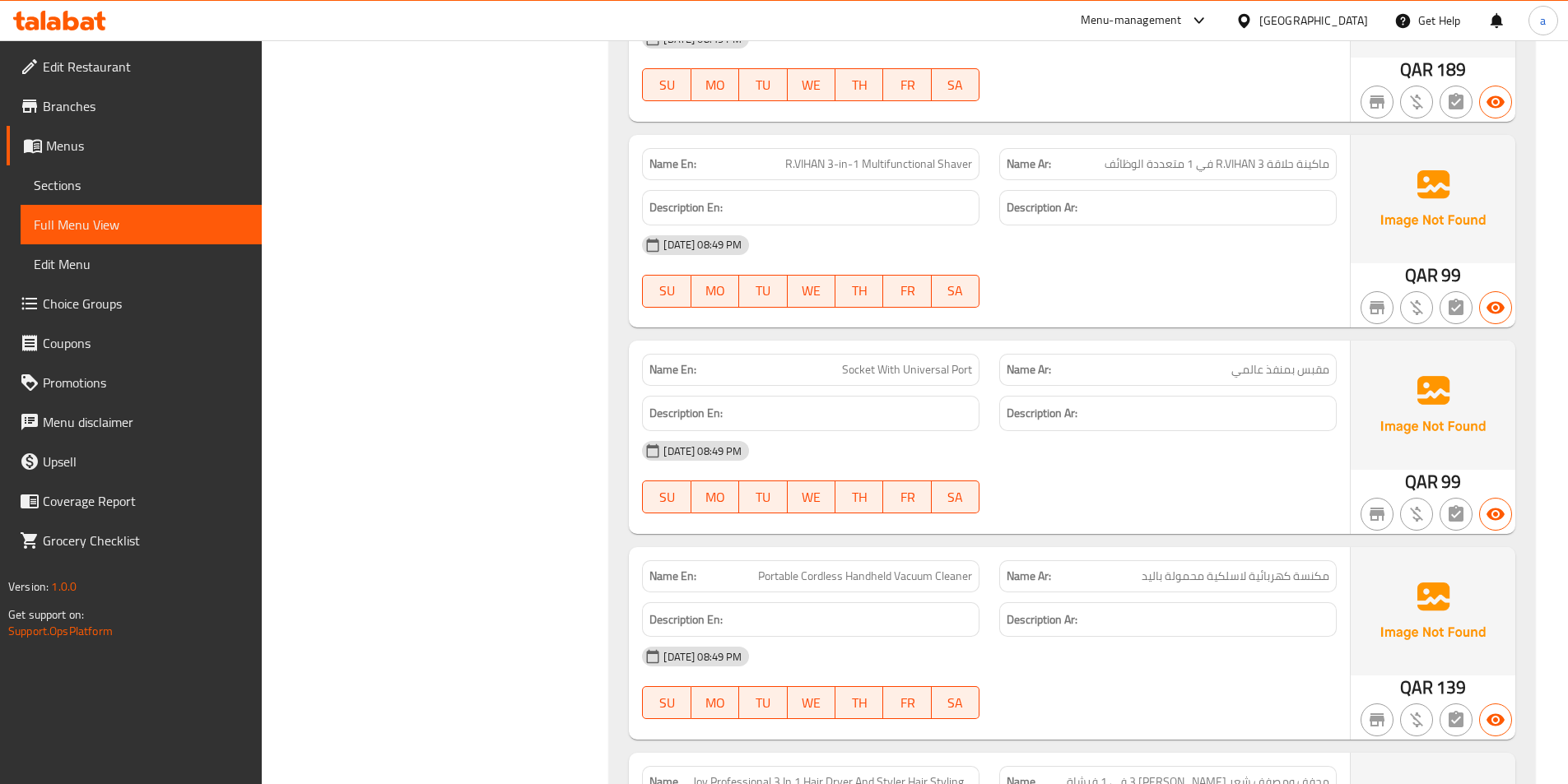
scroll to position [1645, 0]
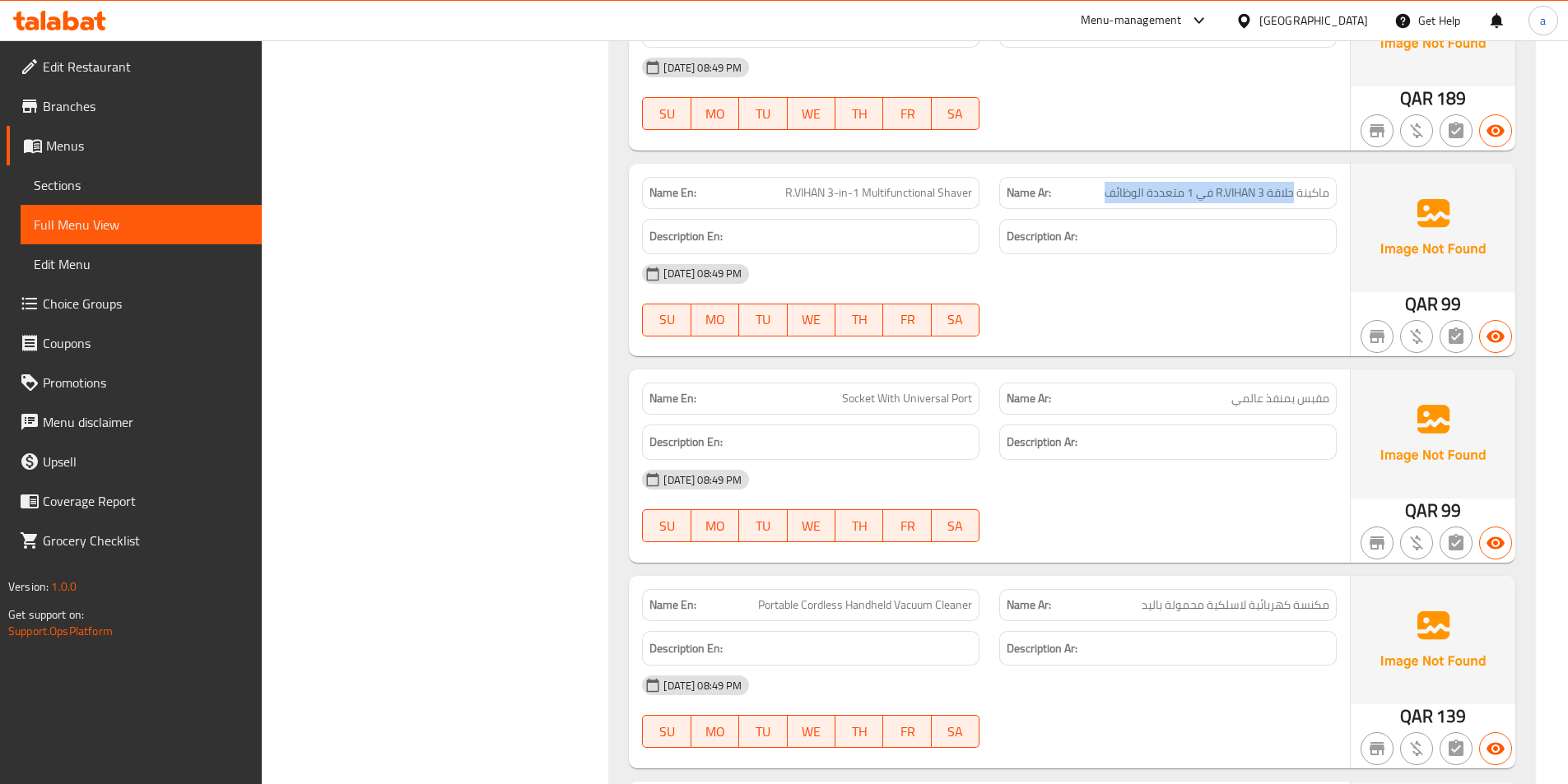
drag, startPoint x: 1089, startPoint y: 191, endPoint x: 1292, endPoint y: 203, distance: 203.4
click at [1292, 203] on div "Name Ar: ماكينة حلاقة R.VIHAN 3 في 1 متعددة الوظائف" at bounding box center [1168, 192] width 338 height 32
click at [1153, 219] on div "Description Ar:" at bounding box center [1168, 236] width 338 height 36
click at [1163, 197] on span "ماكينة حلاقة R.VIHAN 3 في 1 متعددة الوظائف" at bounding box center [1217, 192] width 224 height 17
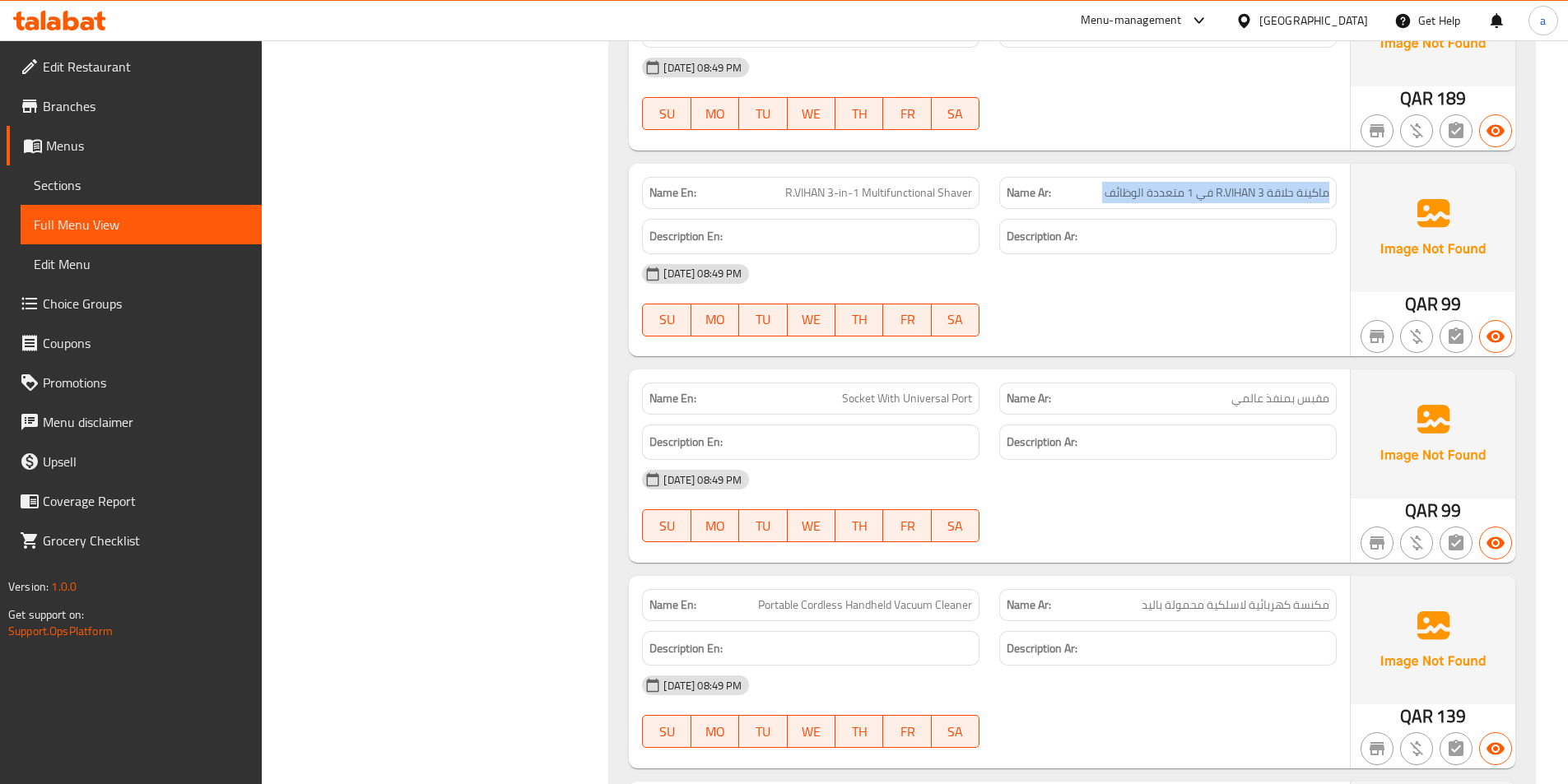
click at [1163, 197] on span "ماكينة حلاقة R.VIHAN 3 في 1 متعددة الوظائف" at bounding box center [1217, 192] width 224 height 17
click at [1154, 210] on div "Description Ar:" at bounding box center [1168, 236] width 357 height 55
click at [848, 200] on span "R.VIHAN 3-in-1 Multifunctional Shaver" at bounding box center [879, 192] width 187 height 17
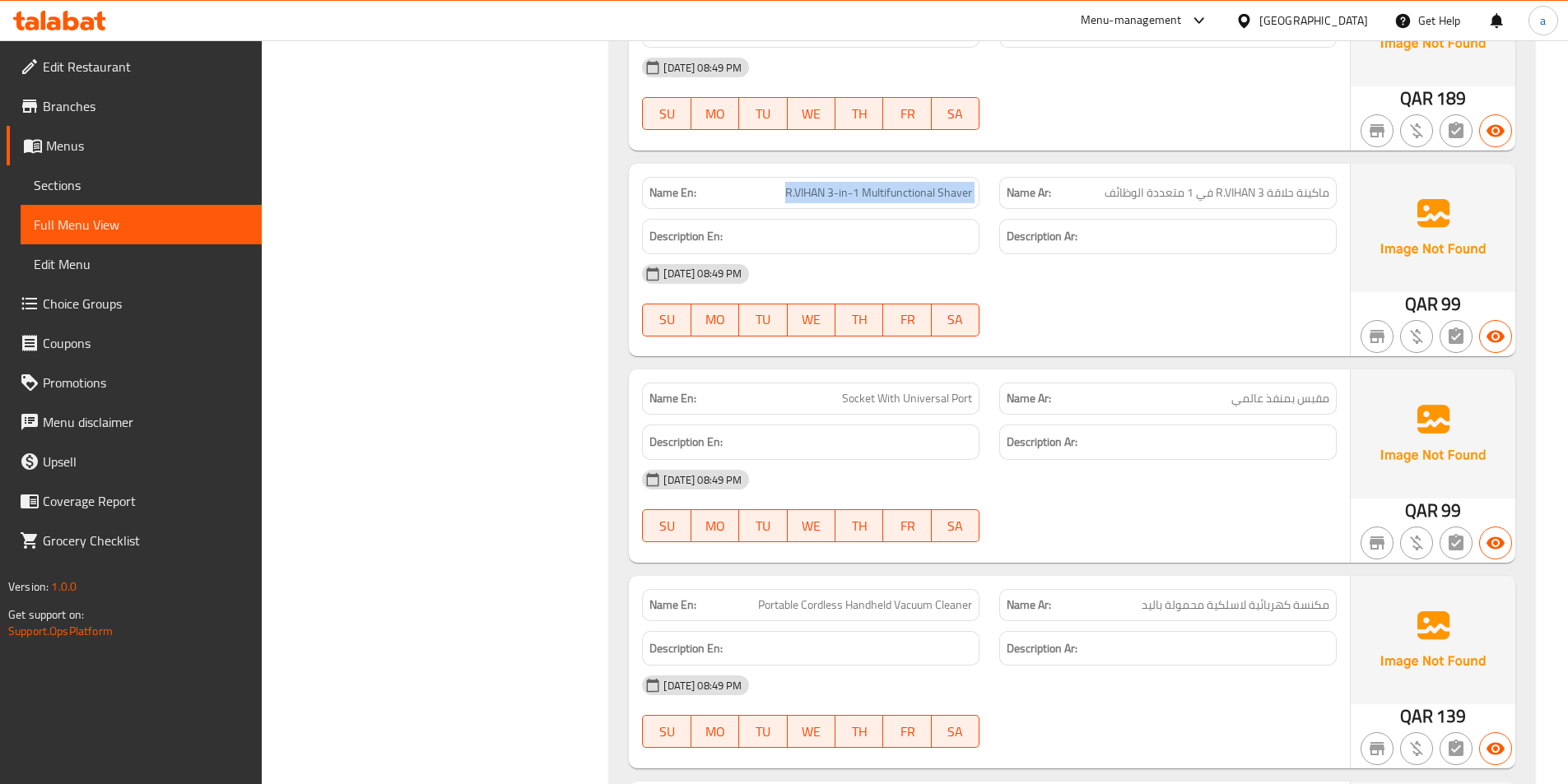
click at [870, 215] on div "Description En:" at bounding box center [811, 236] width 357 height 55
click at [913, 196] on span "R.VIHAN 3-in-1 Multifunctional Shaver" at bounding box center [879, 192] width 187 height 17
click at [1048, 213] on div "Description Ar:" at bounding box center [1168, 236] width 357 height 55
click at [1065, 201] on p "Name Ar: ماكينة حلاقة R.VIHAN 3 في 1 متعددة الوظائف" at bounding box center [1168, 192] width 322 height 17
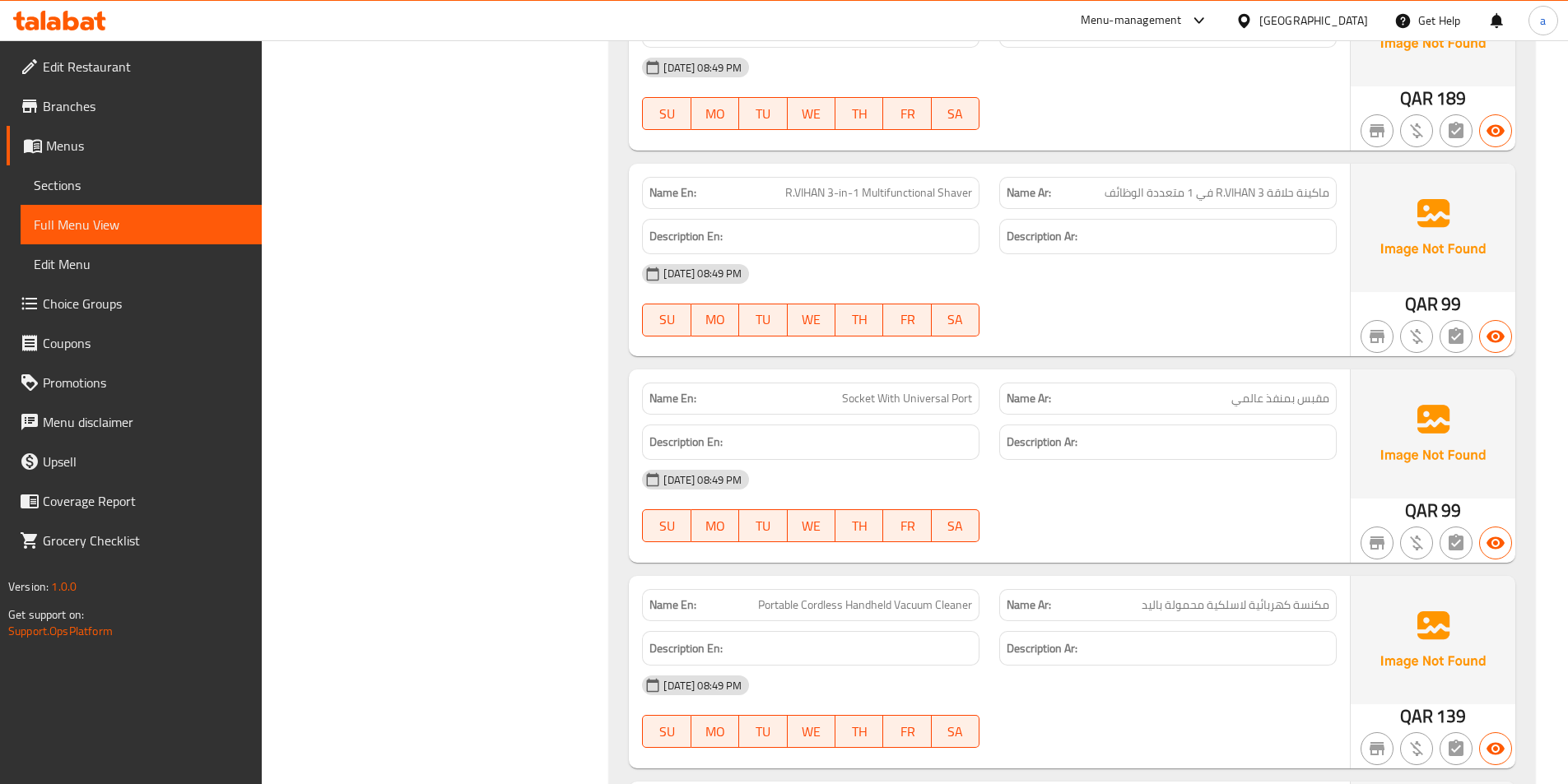
click at [1105, 187] on span "ماكينة حلاقة R.VIHAN 3 في 1 متعددة الوظائف" at bounding box center [1217, 192] width 224 height 17
click at [856, 196] on span "R.VIHAN 3-in-1 Multifunctional Shaver" at bounding box center [879, 192] width 187 height 17
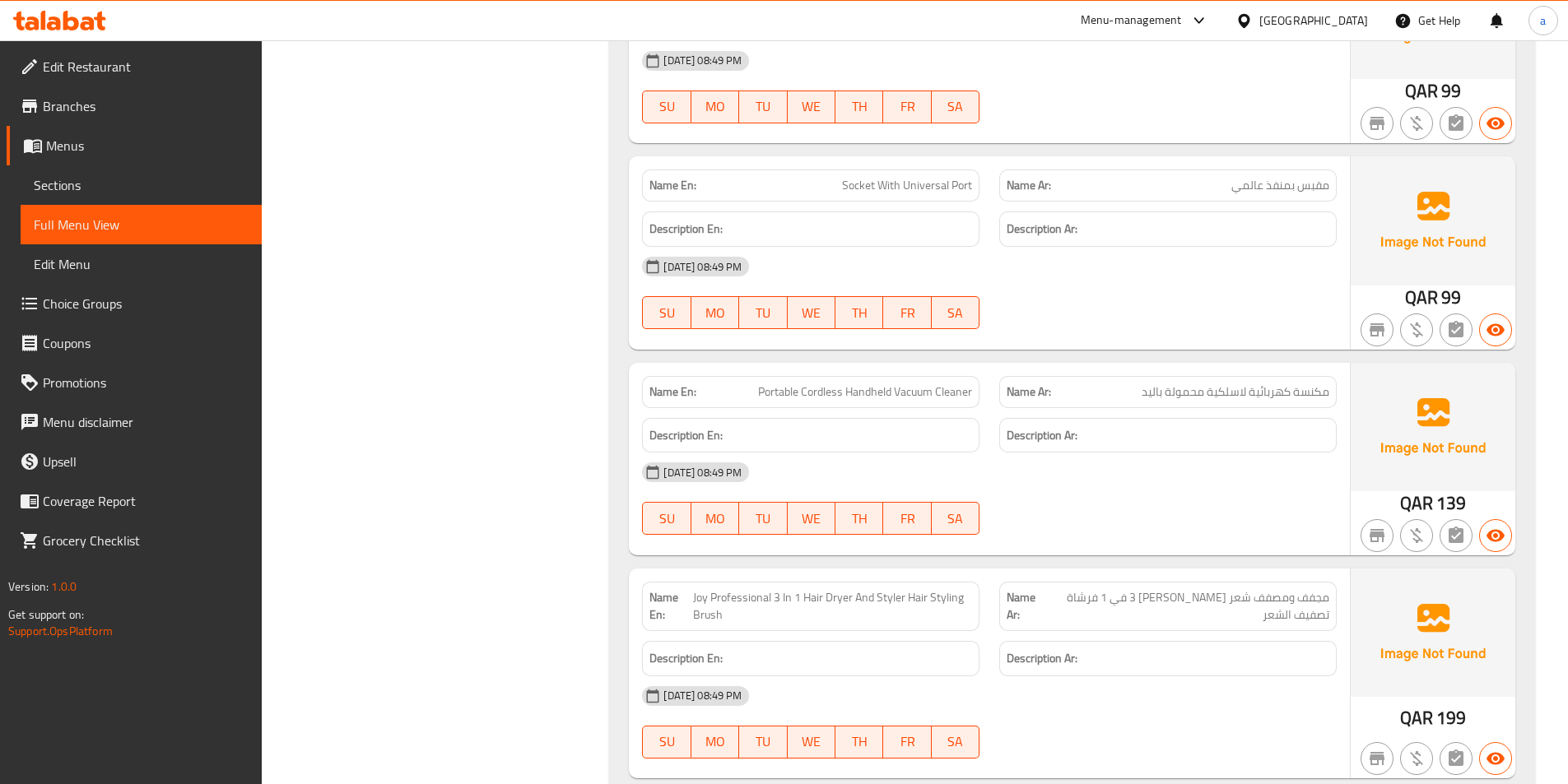
scroll to position [1892, 0]
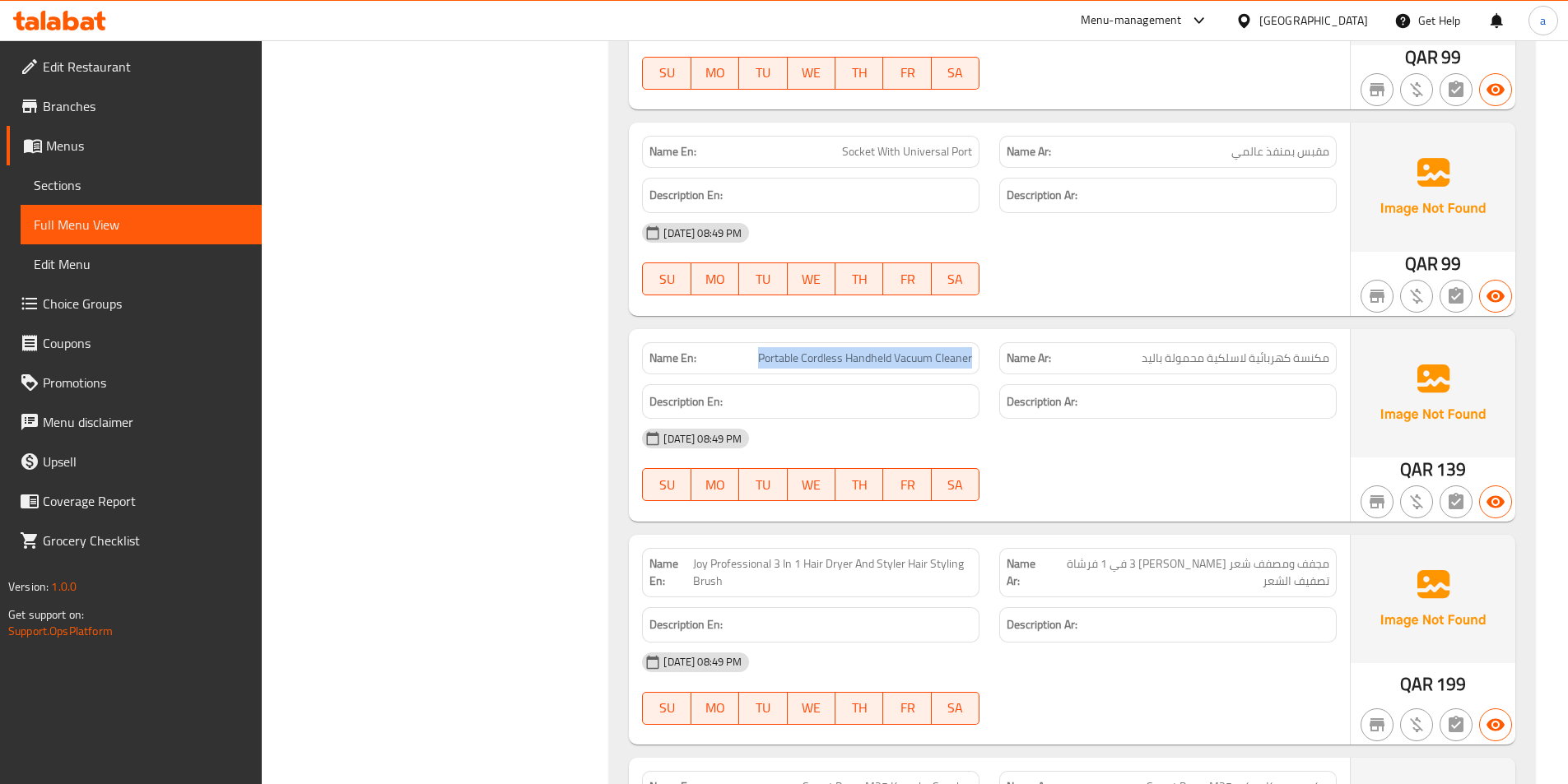
drag, startPoint x: 743, startPoint y: 357, endPoint x: 979, endPoint y: 371, distance: 236.4
click at [979, 371] on div "Name En: Portable Cordless Handheld Vacuum Cleaner" at bounding box center [811, 358] width 357 height 52
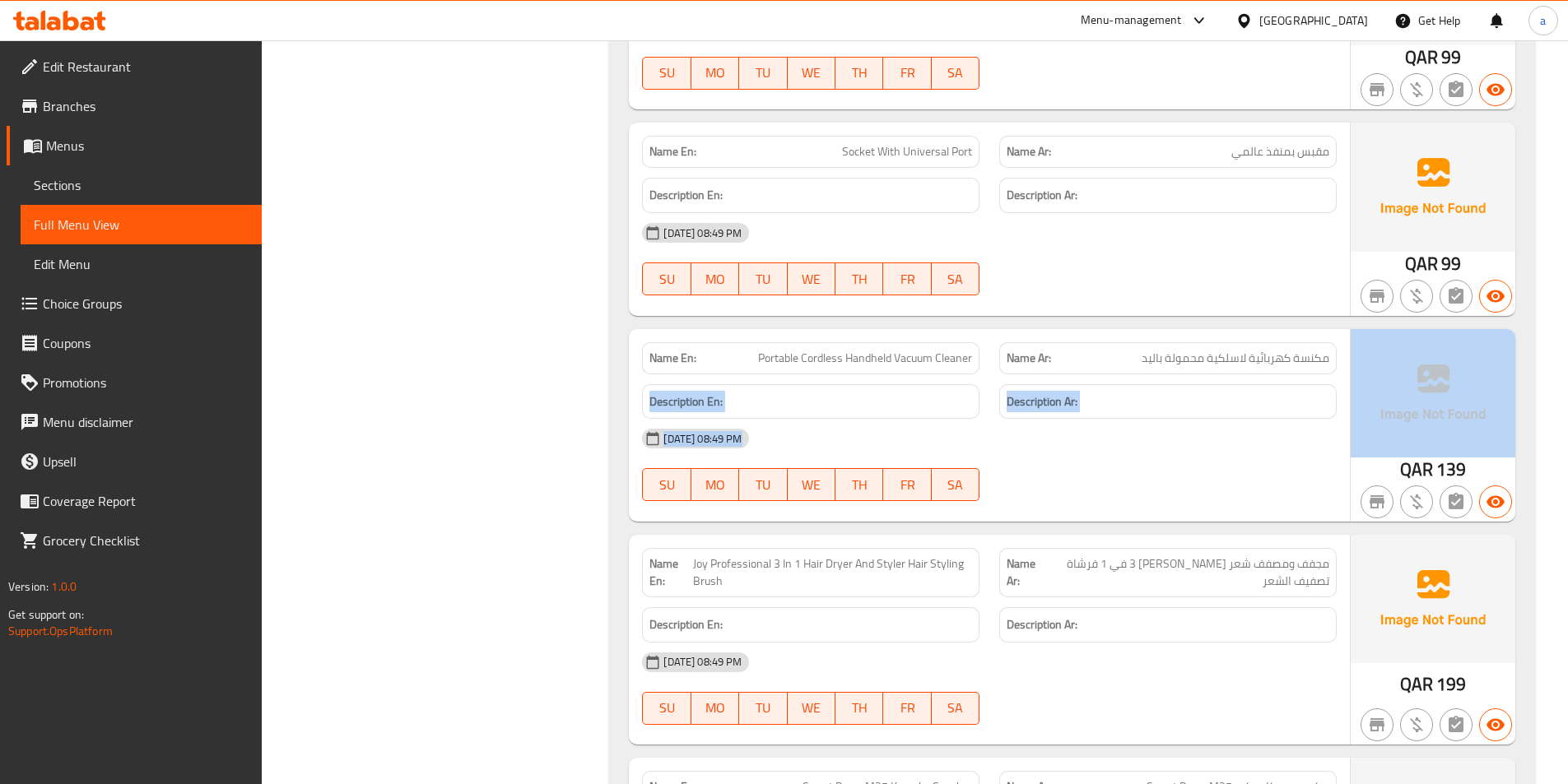
drag, startPoint x: 1102, startPoint y: 364, endPoint x: 1310, endPoint y: 377, distance: 208.4
click at [1371, 387] on div "Name En: Portable Cordless Handheld Vacuum Cleaner Name Ar: مكنسة كهربائية لاسل…" at bounding box center [1072, 425] width 886 height 192
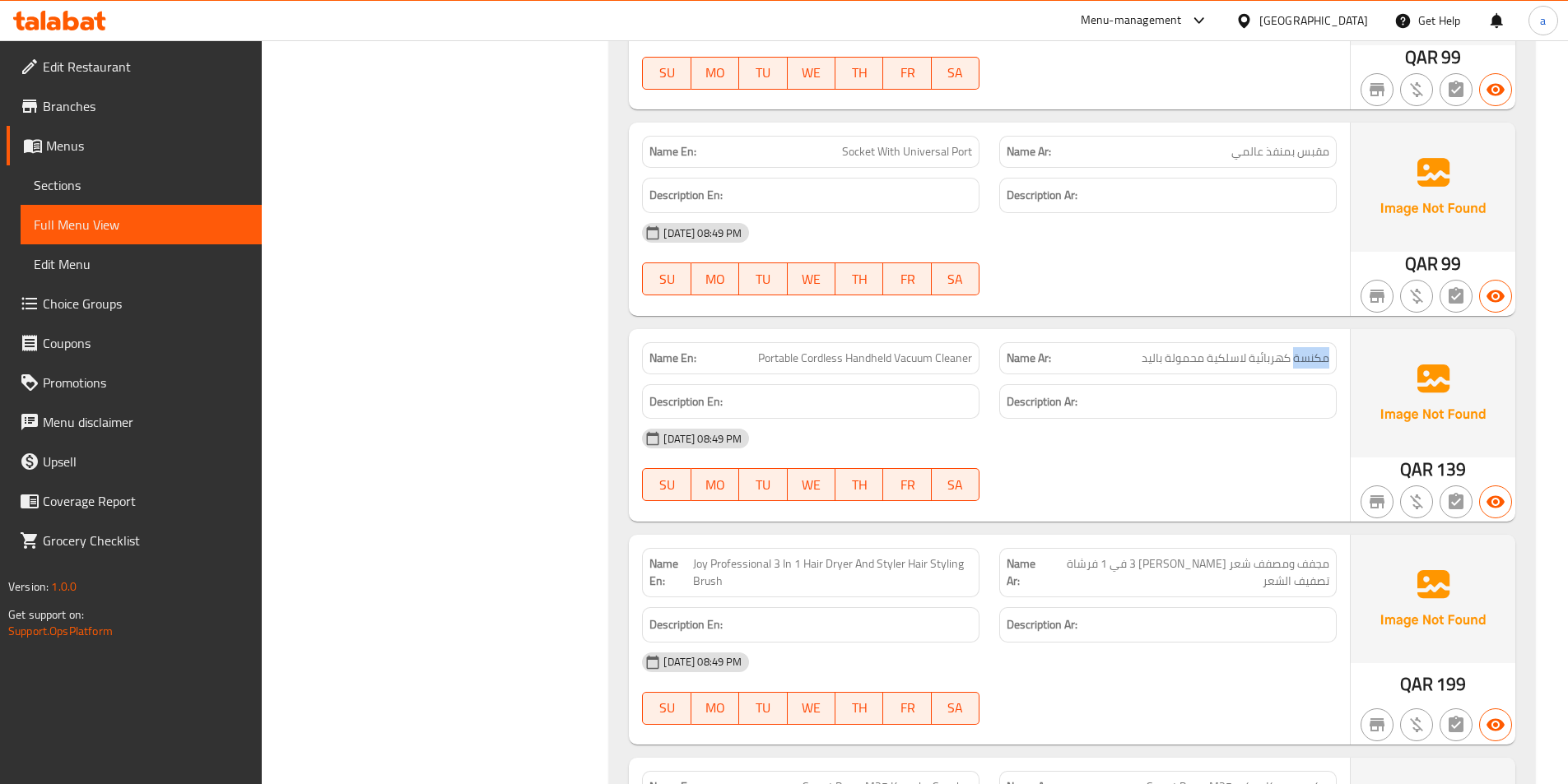
drag, startPoint x: 1294, startPoint y: 368, endPoint x: 1330, endPoint y: 363, distance: 36.3
click at [1330, 363] on div "Name Ar: مكنسة كهربائية لاسلكية محمولة باليد" at bounding box center [1168, 358] width 338 height 32
click at [1280, 380] on div "Description Ar:" at bounding box center [1168, 402] width 357 height 55
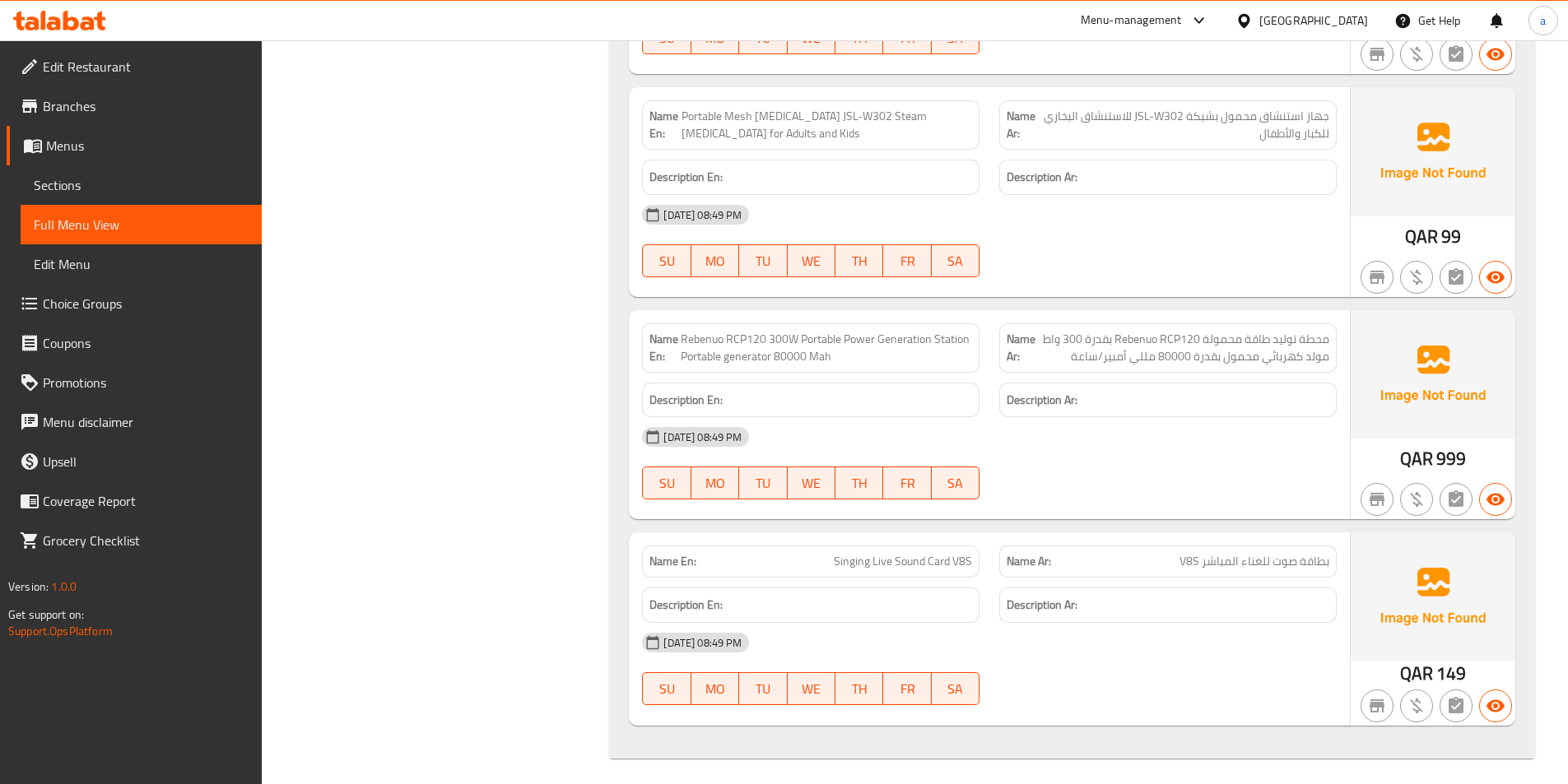
scroll to position [4951, 0]
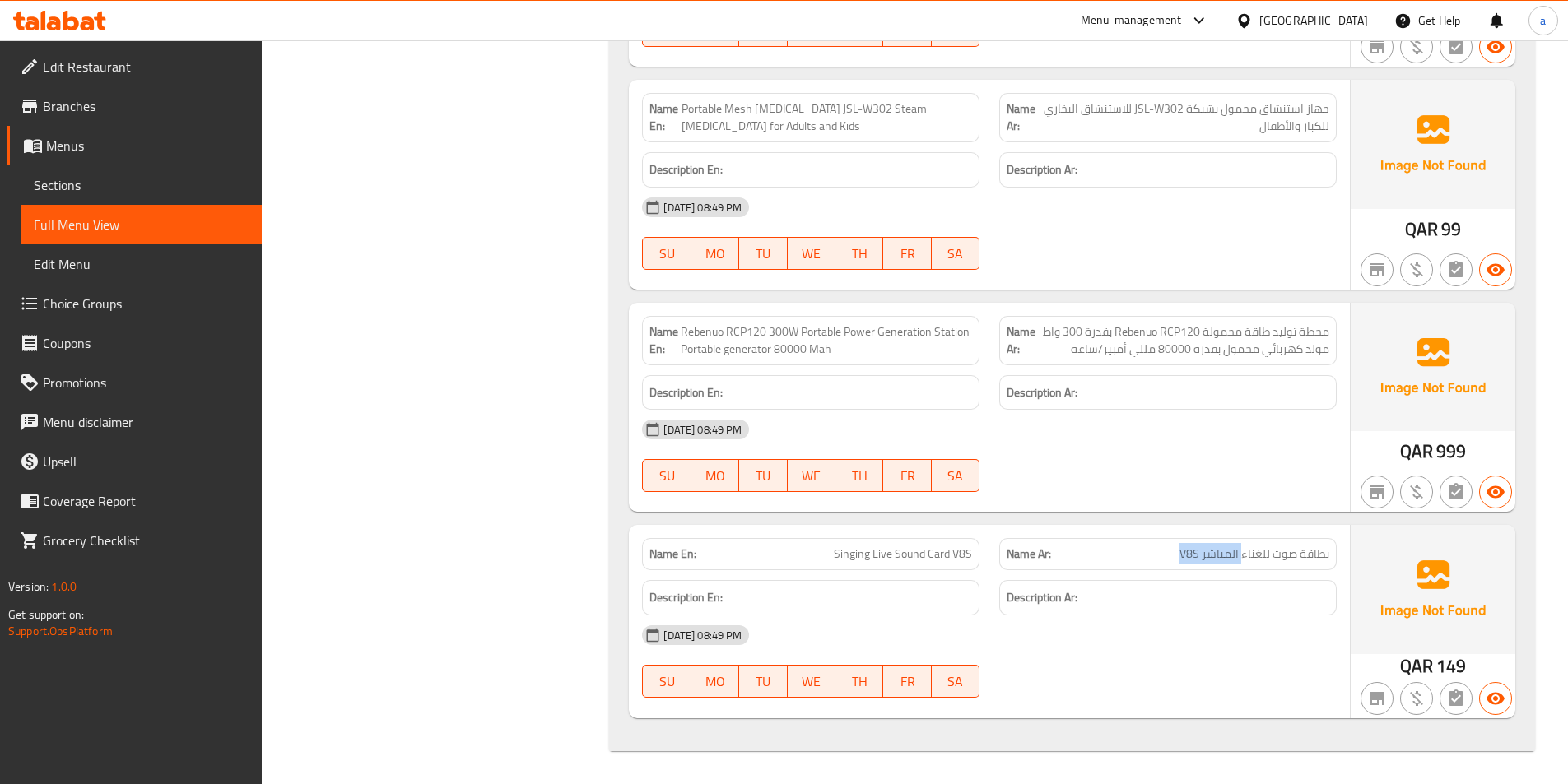
drag, startPoint x: 1159, startPoint y: 555, endPoint x: 1262, endPoint y: 565, distance: 103.5
click at [1262, 565] on div "Name Ar: بطاقة صوت للغناء المباشر V8S" at bounding box center [1168, 553] width 338 height 32
click at [1081, 548] on p "Name Ar: بطاقة صوت للغناء المباشر V8S" at bounding box center [1168, 553] width 322 height 17
drag, startPoint x: 797, startPoint y: 560, endPoint x: 1002, endPoint y: 558, distance: 205.0
click at [1002, 558] on div "Name En: Singing Live Sound Card V8S Name Ar: بطاقة صوت للغناء المباشر V8S" at bounding box center [989, 553] width 714 height 52
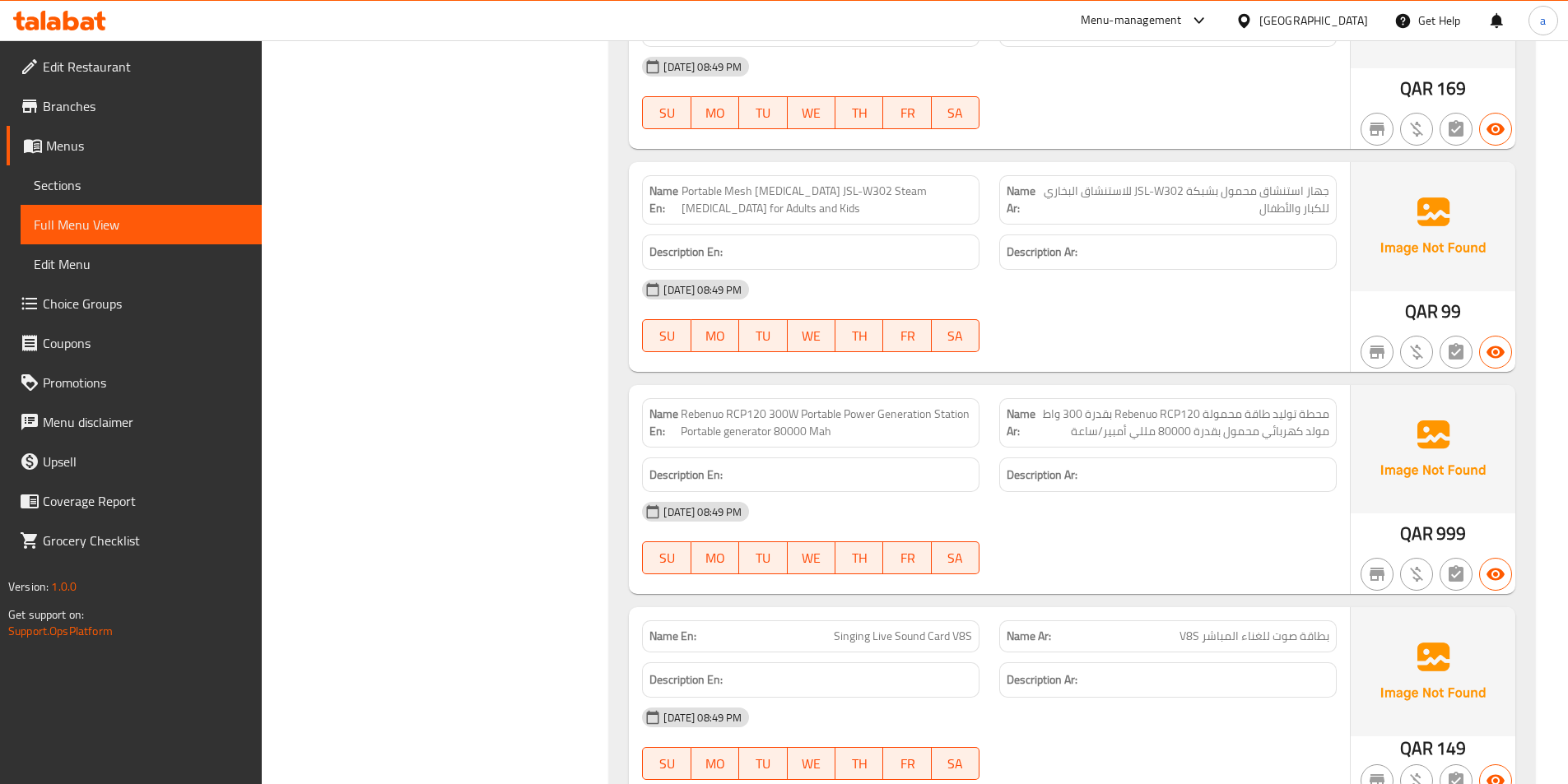
click at [1027, 508] on div "[DATE] 08:49 PM" at bounding box center [989, 511] width 714 height 39
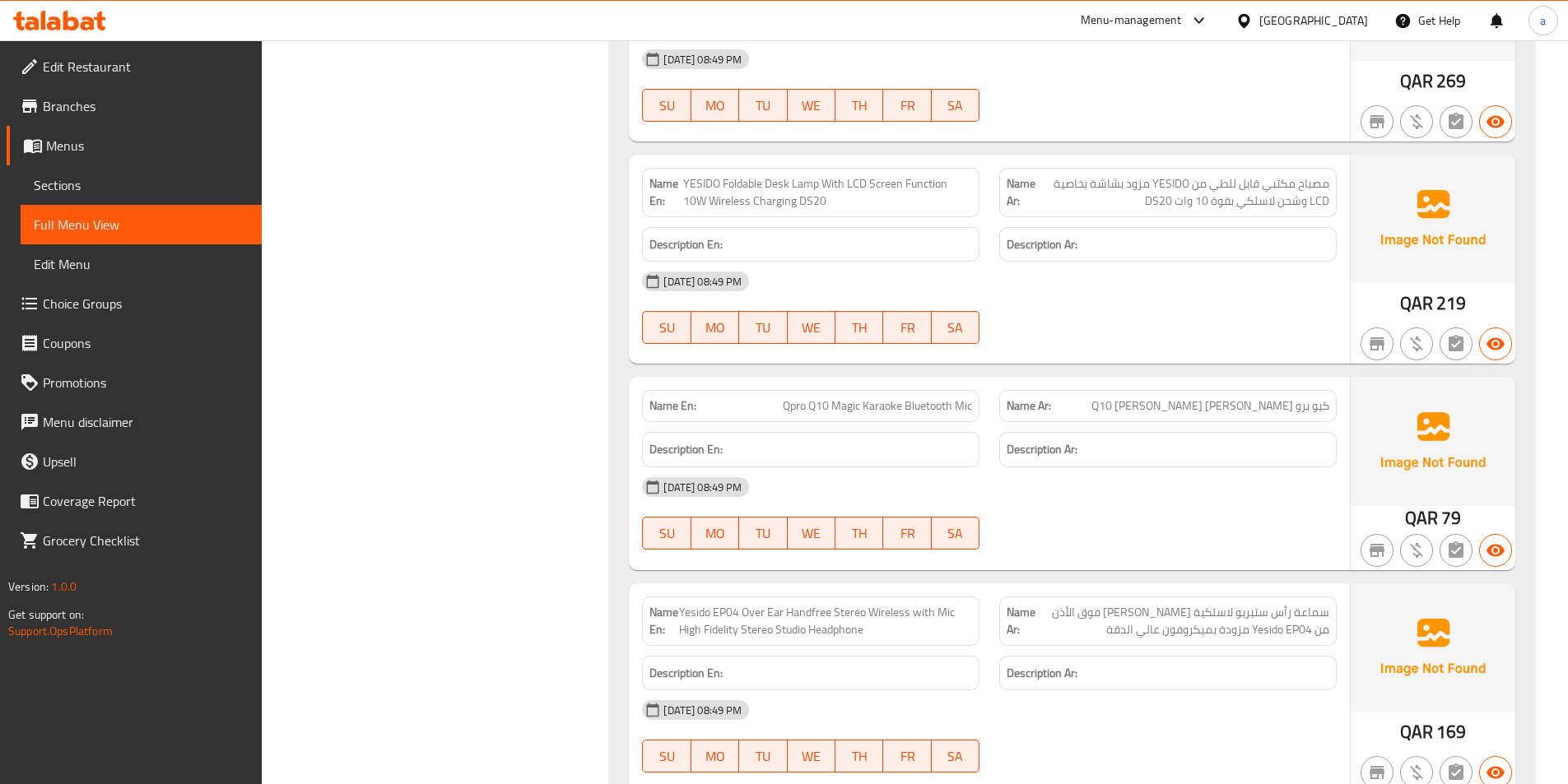
scroll to position [4211, 0]
